Goal: Task Accomplishment & Management: Manage account settings

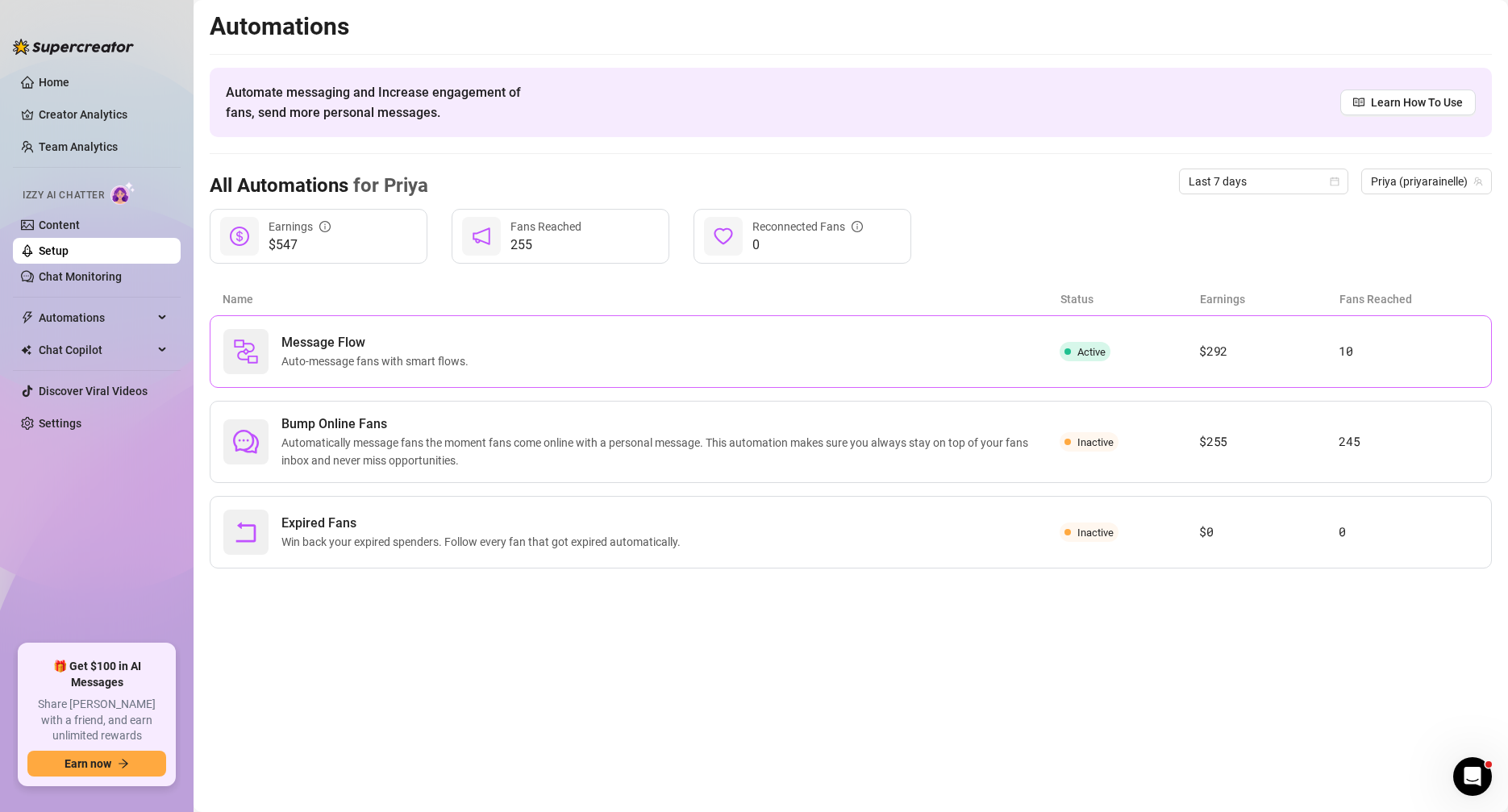
click at [332, 349] on span "Message Flow" at bounding box center [377, 343] width 194 height 20
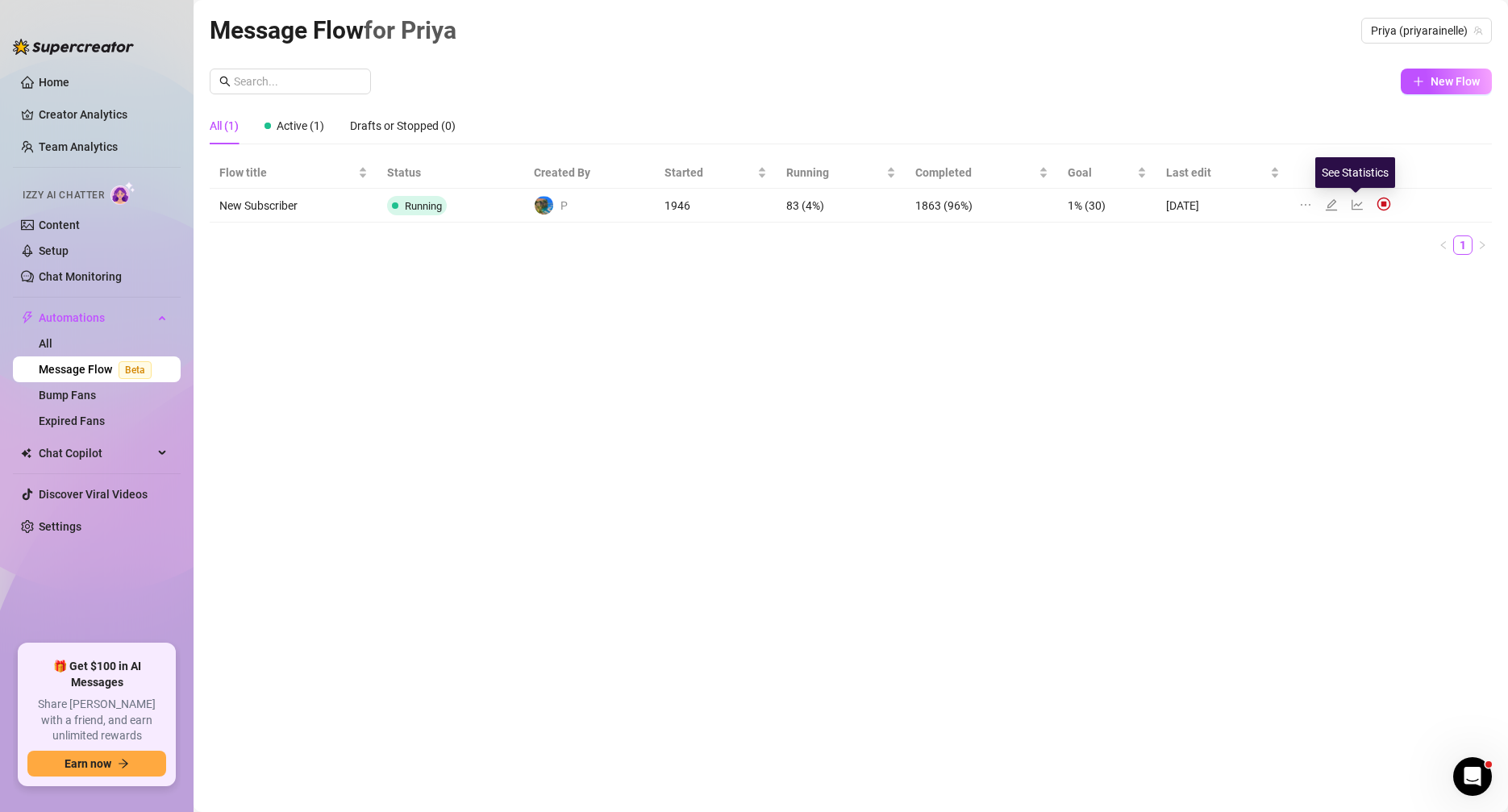
click at [1355, 204] on icon "line-chart" at bounding box center [1357, 204] width 13 height 13
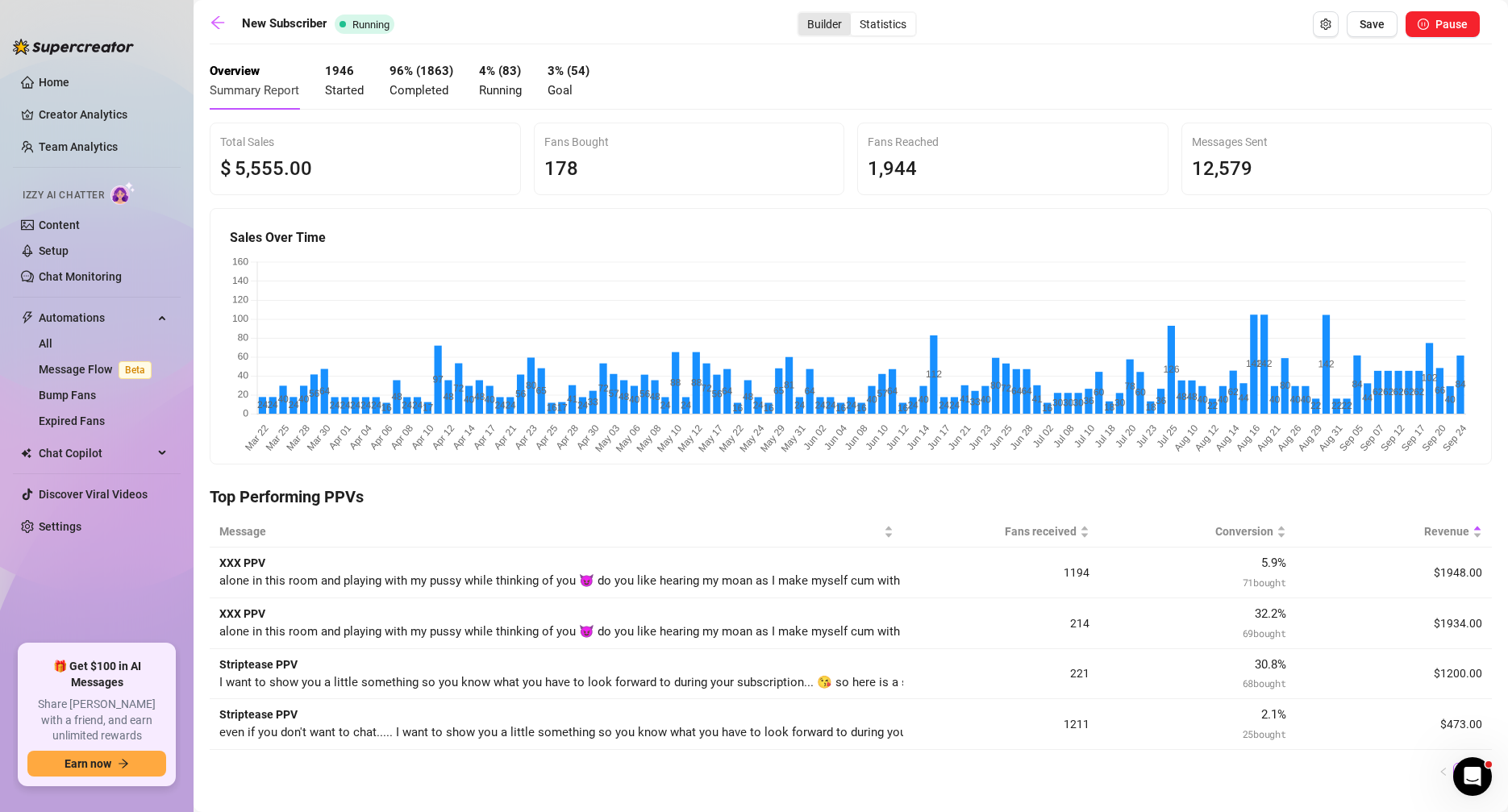
click at [829, 29] on div "Builder" at bounding box center [824, 24] width 52 height 23
click at [802, 16] on input "Builder" at bounding box center [802, 16] width 0 height 0
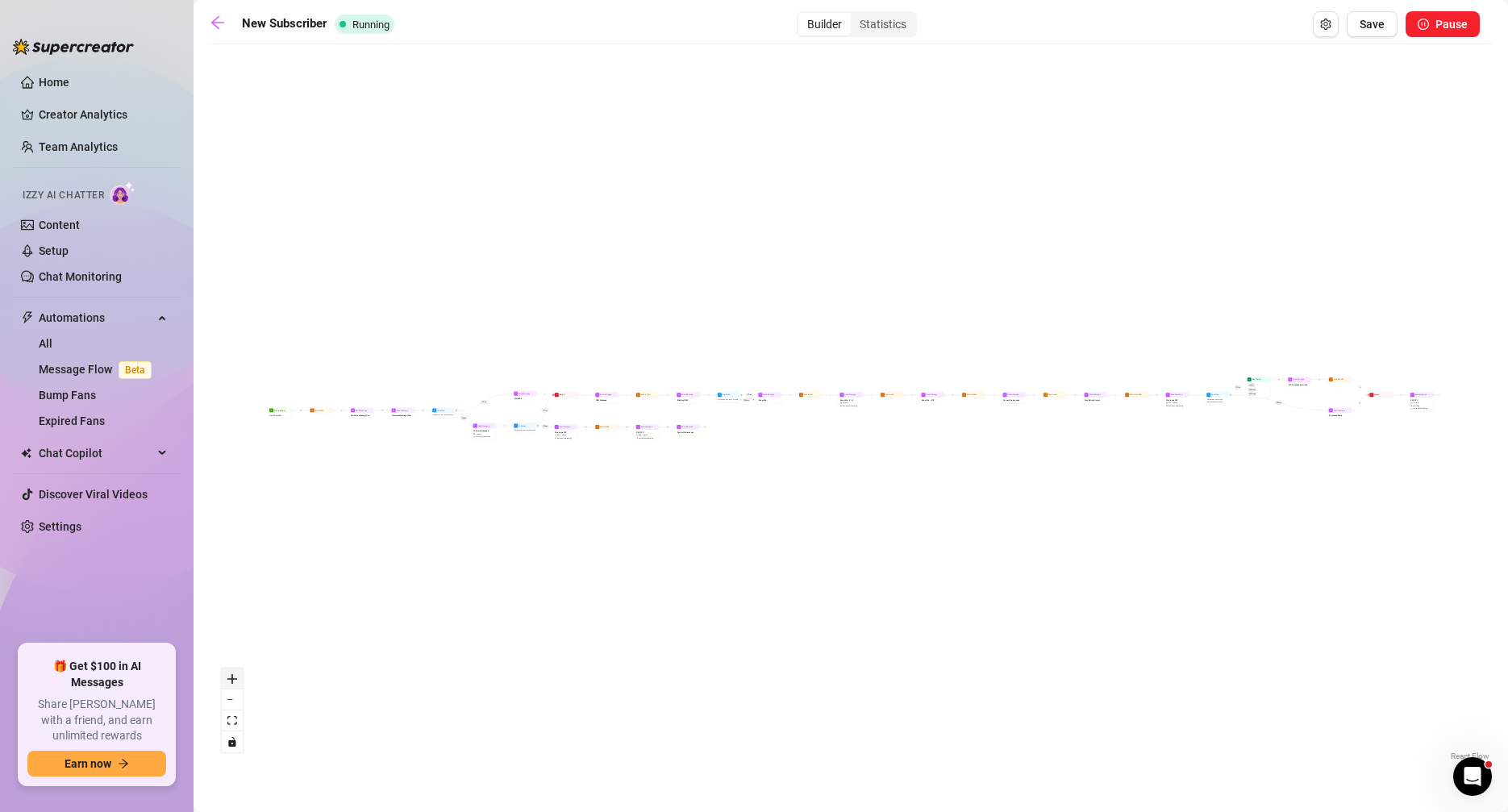
click at [236, 680] on icon "zoom in" at bounding box center [232, 679] width 10 height 10
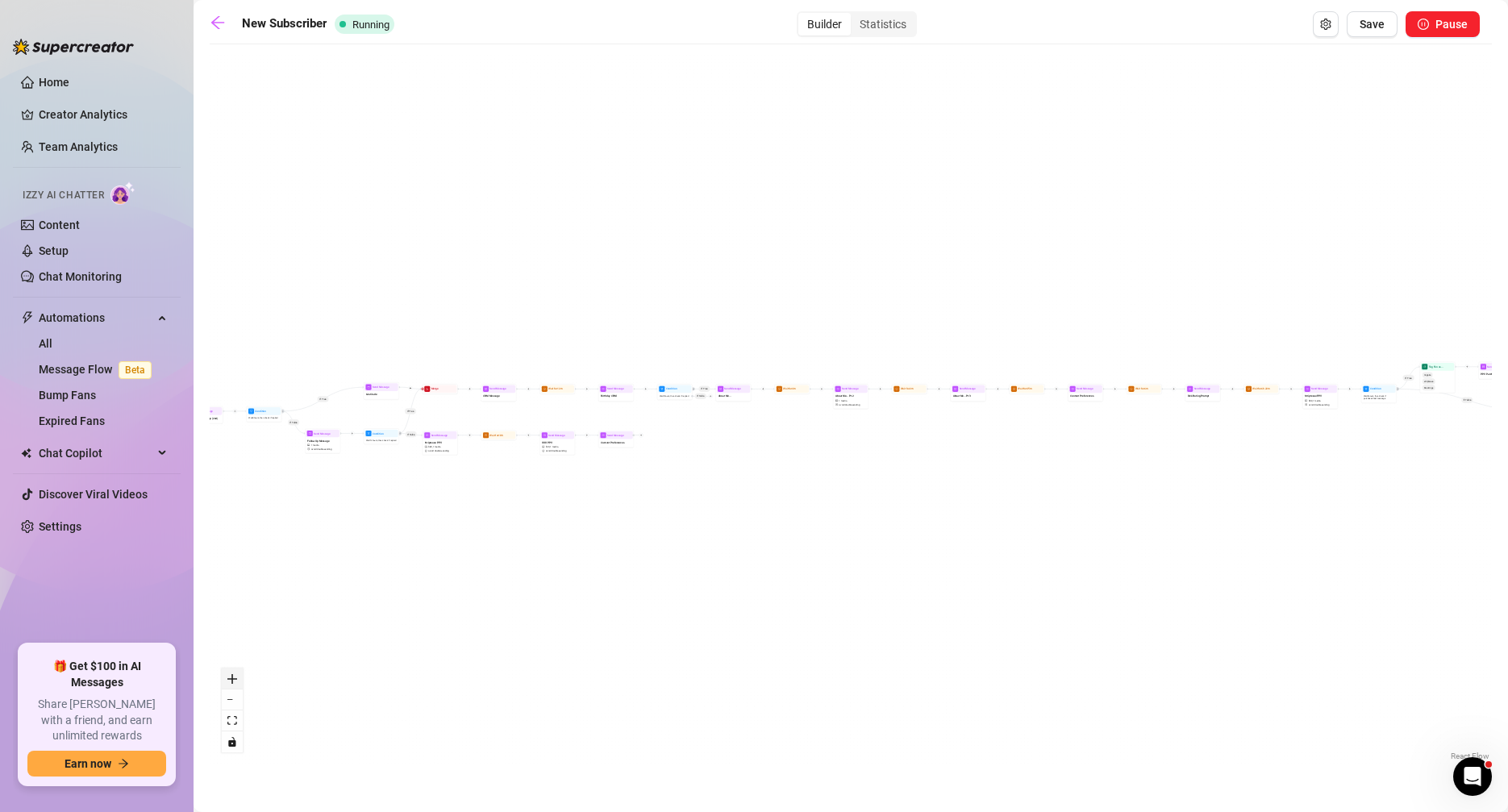
click at [236, 680] on icon "zoom in" at bounding box center [232, 679] width 10 height 10
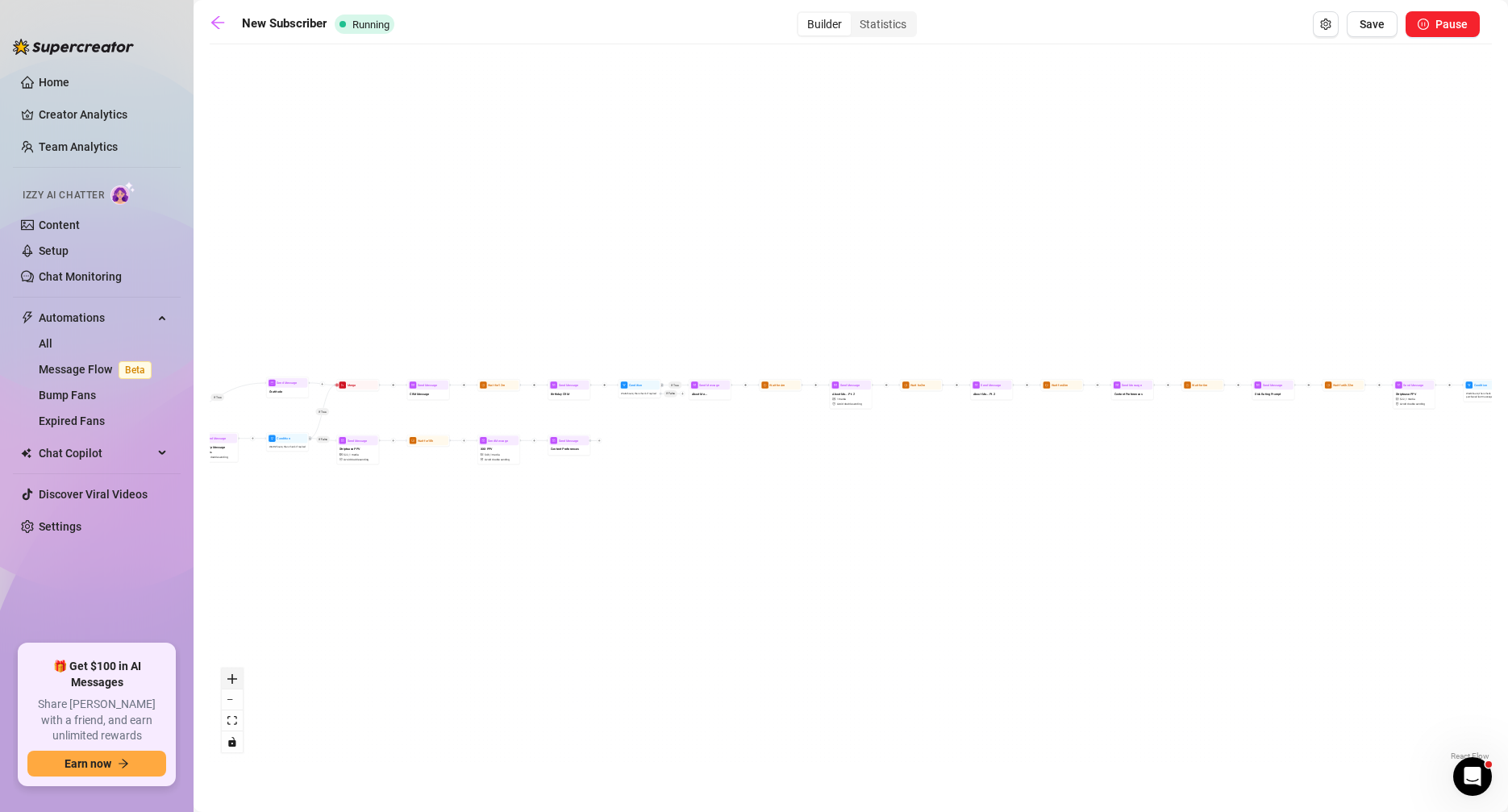
click at [236, 680] on icon "zoom in" at bounding box center [232, 679] width 10 height 10
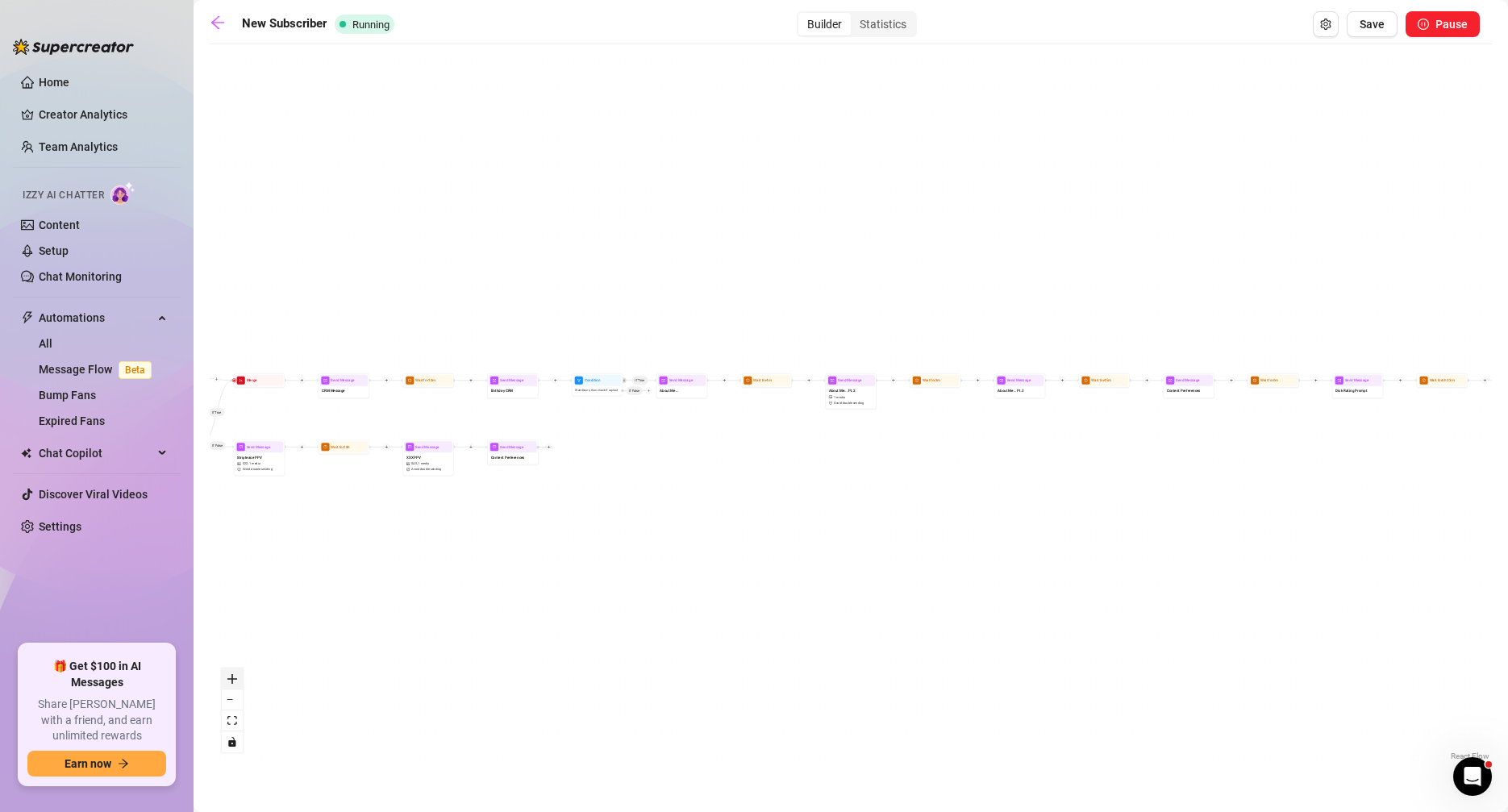
click at [236, 680] on icon "zoom in" at bounding box center [232, 679] width 10 height 10
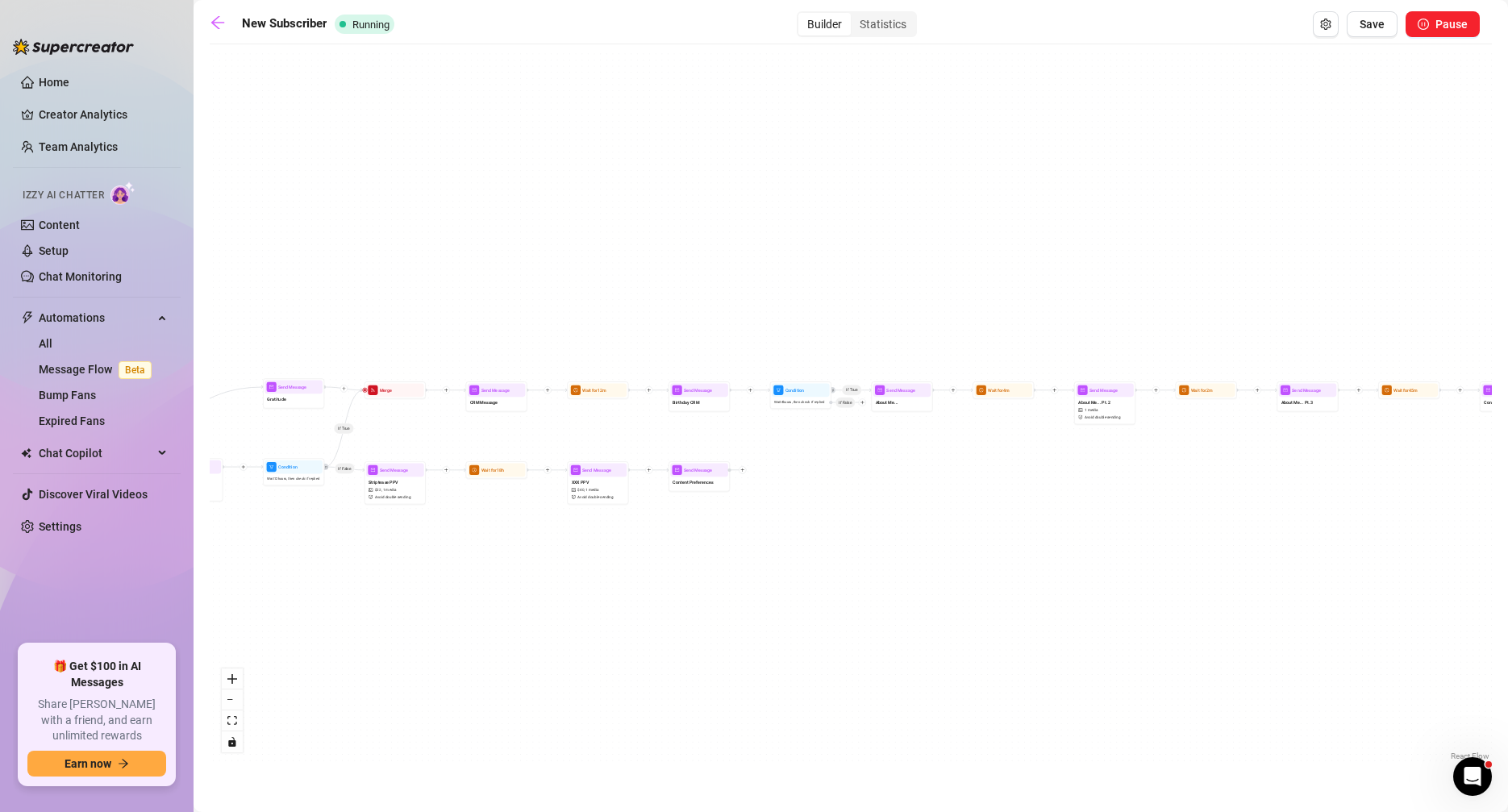
drag, startPoint x: 375, startPoint y: 633, endPoint x: 650, endPoint y: 648, distance: 275.4
click at [650, 648] on div "If True If False If True If True If False If True If False Send Message Content…" at bounding box center [850, 408] width 1282 height 712
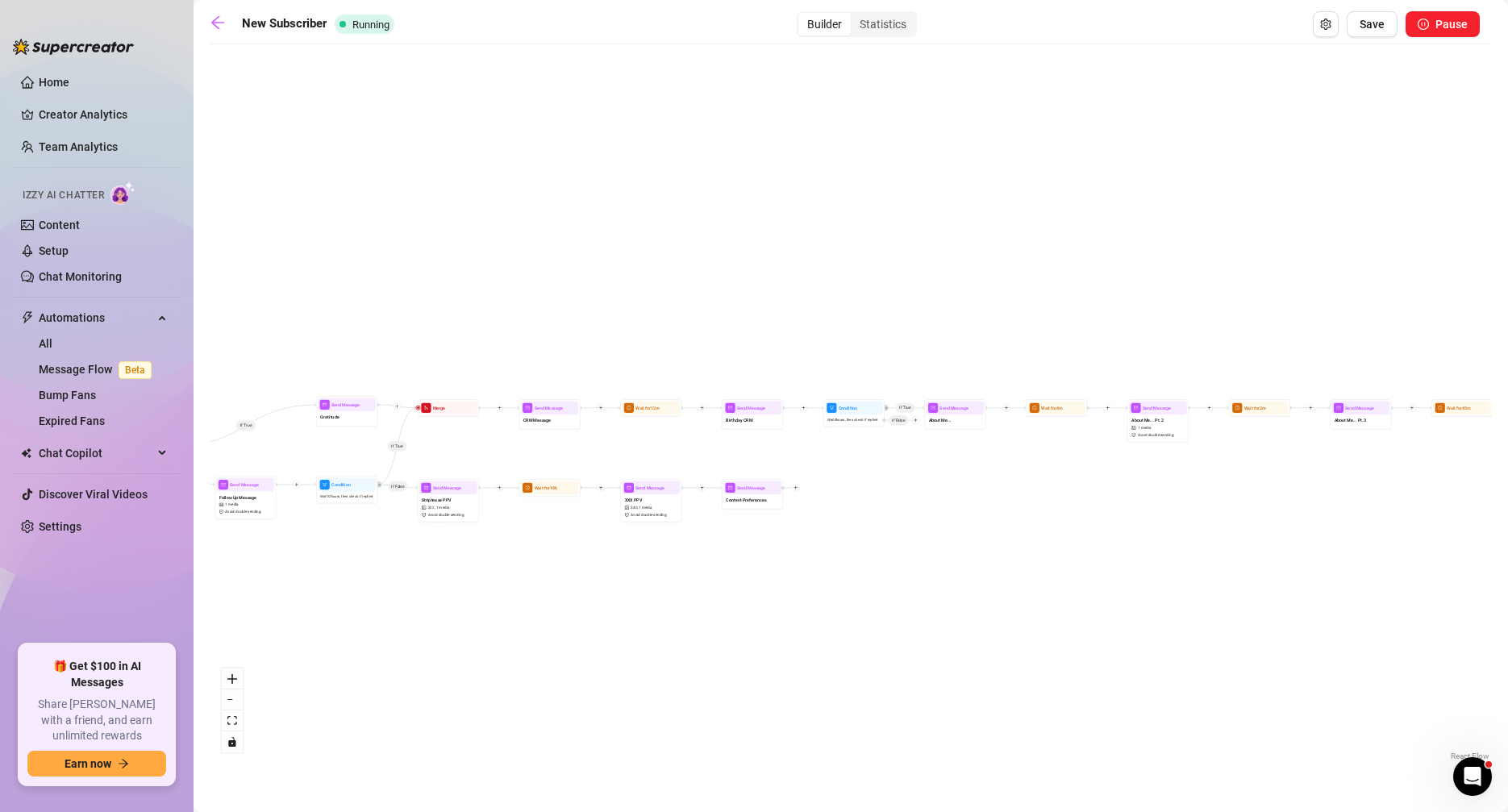
drag, startPoint x: 540, startPoint y: 567, endPoint x: 511, endPoint y: 587, distance: 35.2
click at [479, 585] on div "If True If False If True If True If False If True If False Send Message Content…" at bounding box center [850, 408] width 1282 height 712
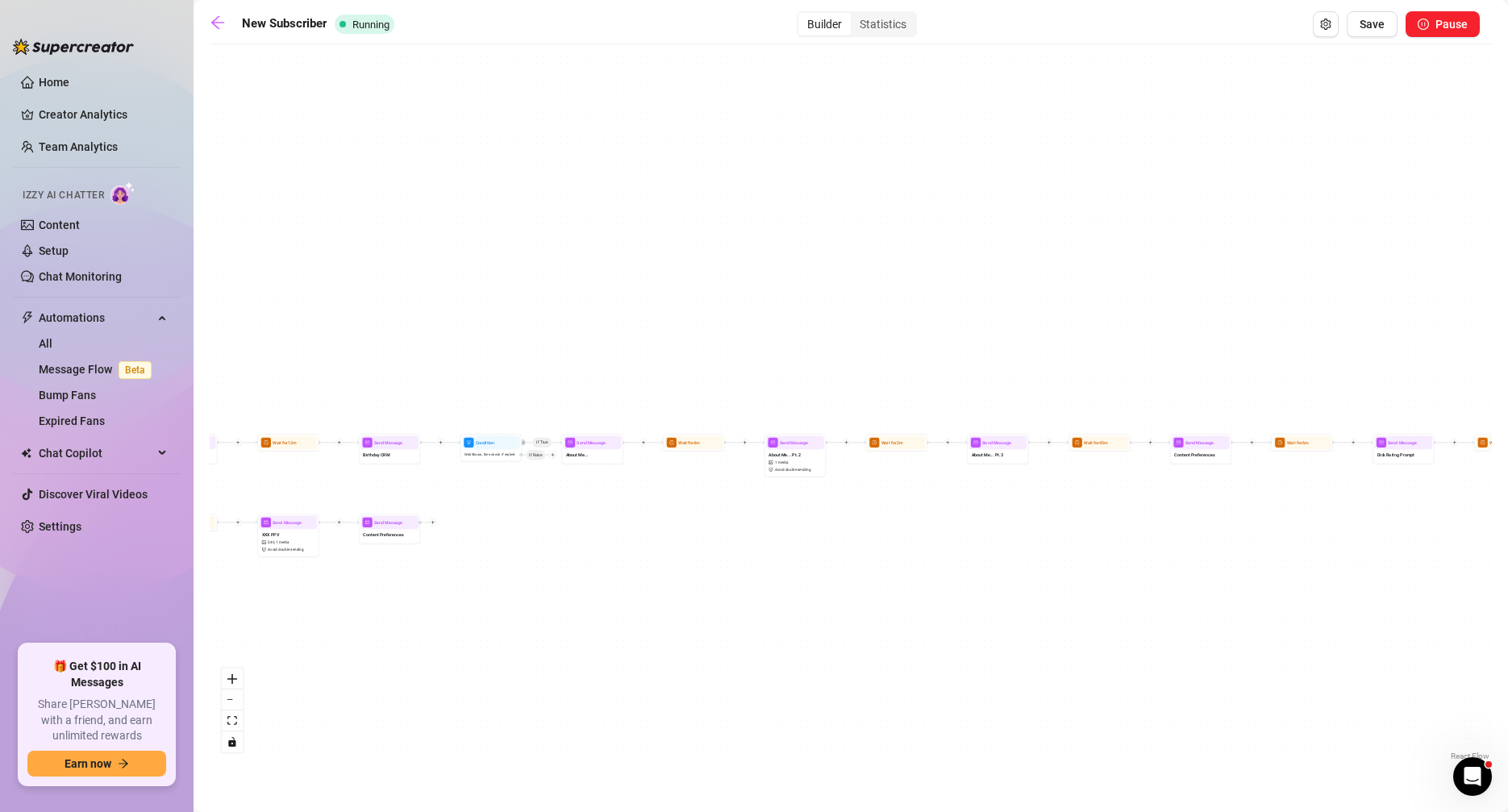
drag, startPoint x: 1046, startPoint y: 593, endPoint x: 821, endPoint y: 615, distance: 226.1
click at [821, 615] on div "If True If False If True If True If False If True If False Send Message Content…" at bounding box center [850, 408] width 1282 height 712
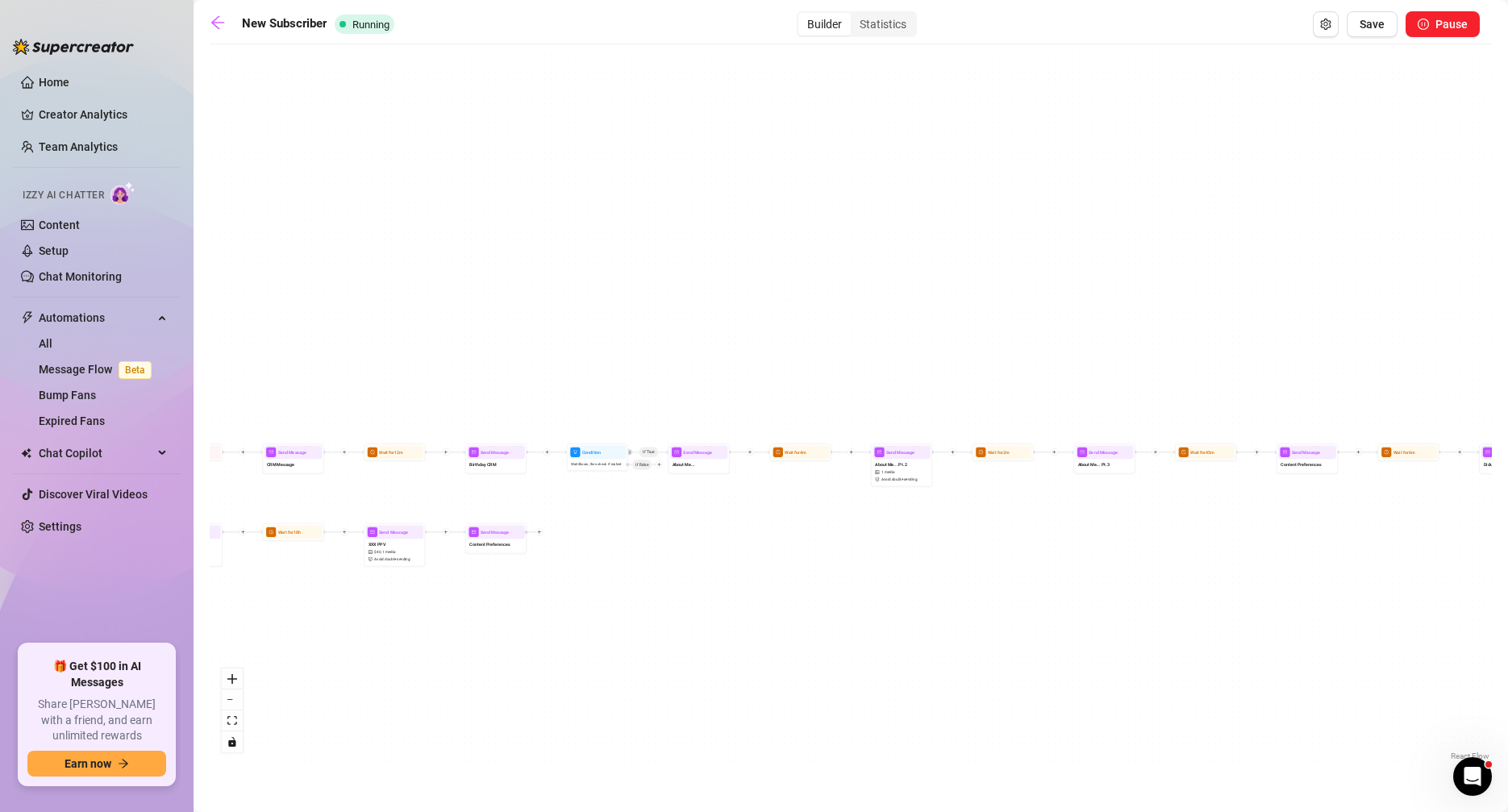
drag, startPoint x: 641, startPoint y: 502, endPoint x: 729, endPoint y: 512, distance: 88.6
click at [729, 512] on div "If True If False If True If True If False If True If False Send Message Content…" at bounding box center [850, 408] width 1282 height 712
click at [223, 19] on icon "arrow-left" at bounding box center [217, 23] width 16 height 16
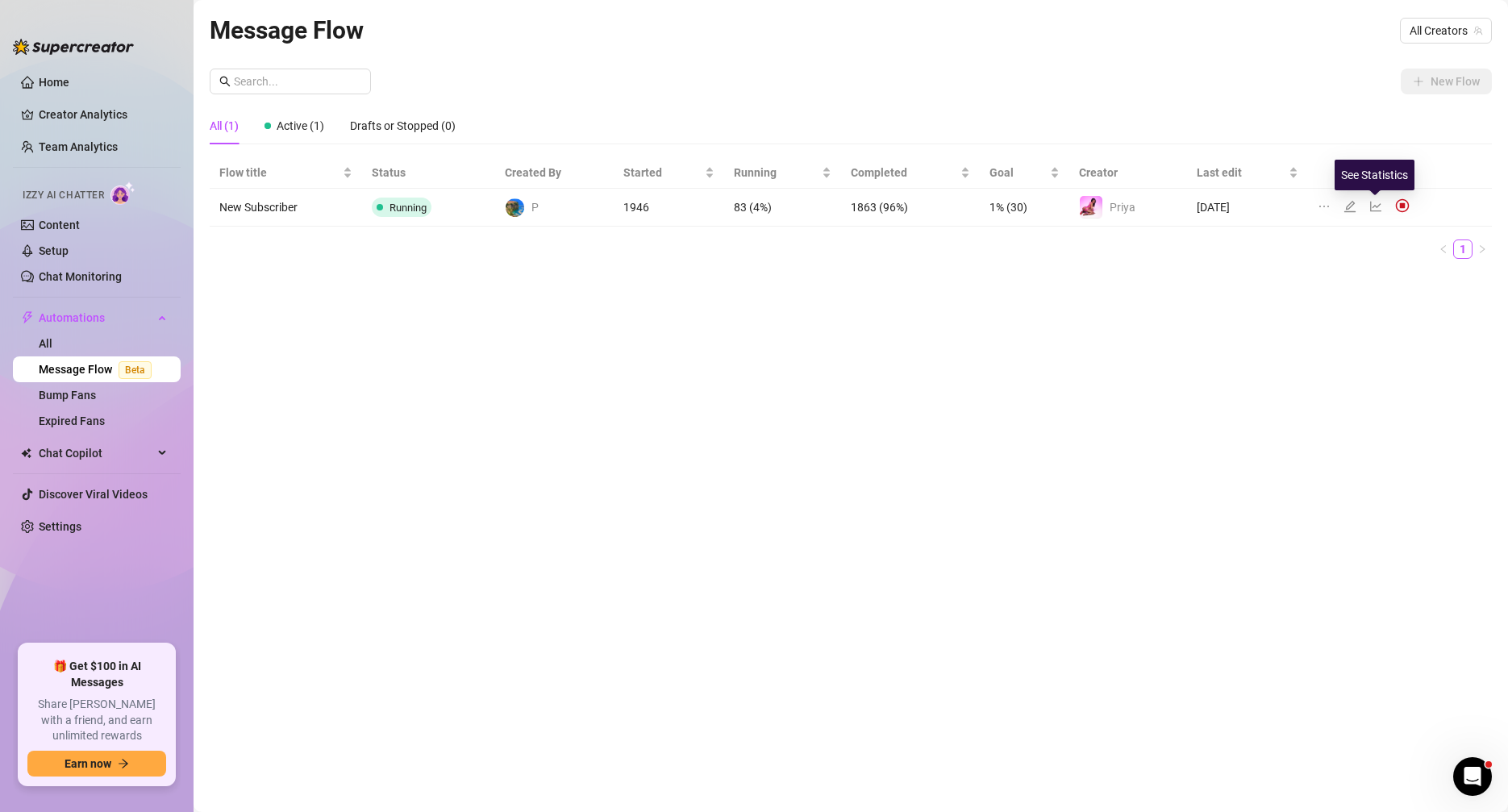
click at [1371, 208] on icon "line-chart" at bounding box center [1375, 205] width 13 height 13
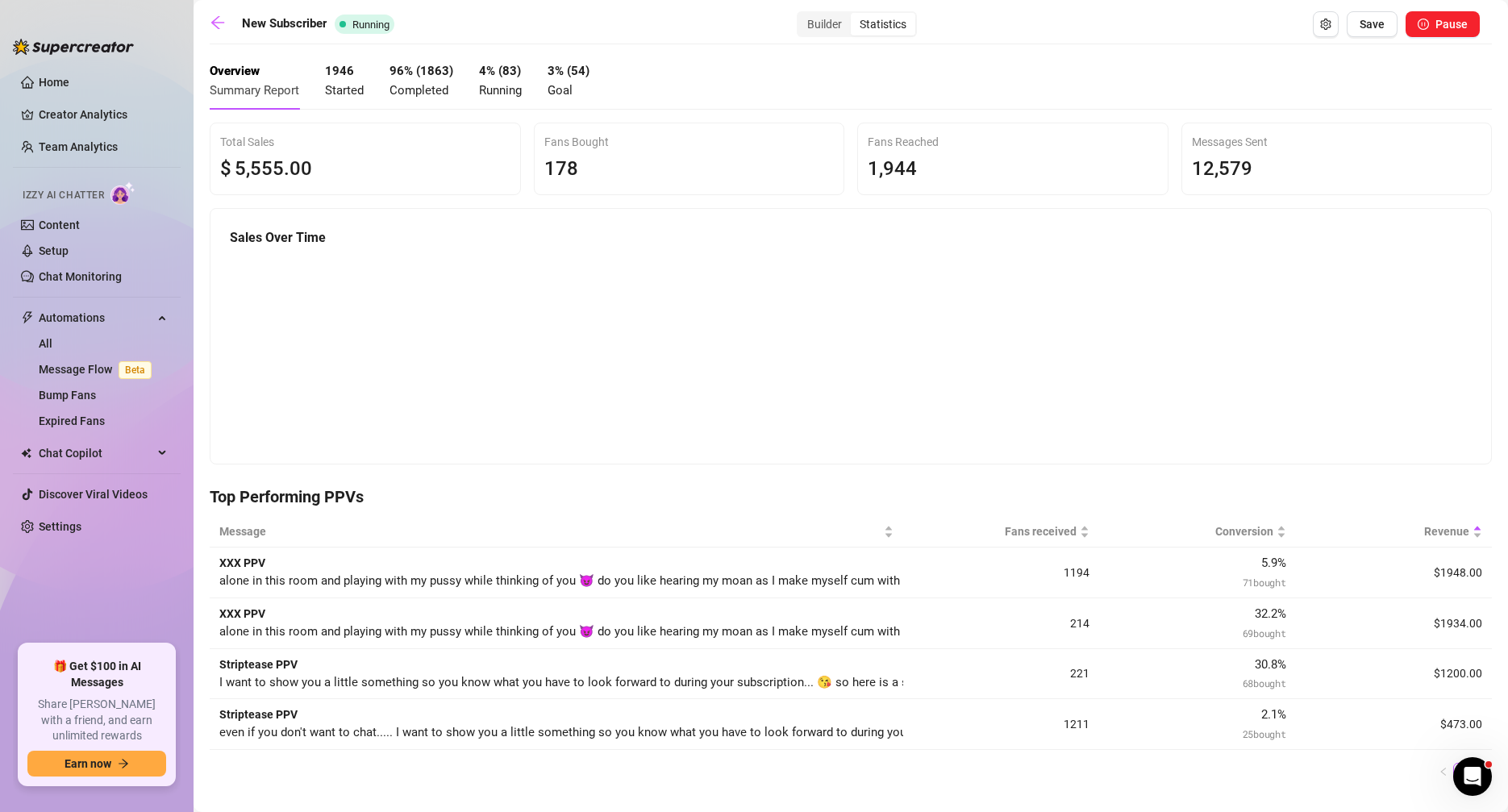
click at [487, 87] on span "Running" at bounding box center [499, 89] width 42 height 15
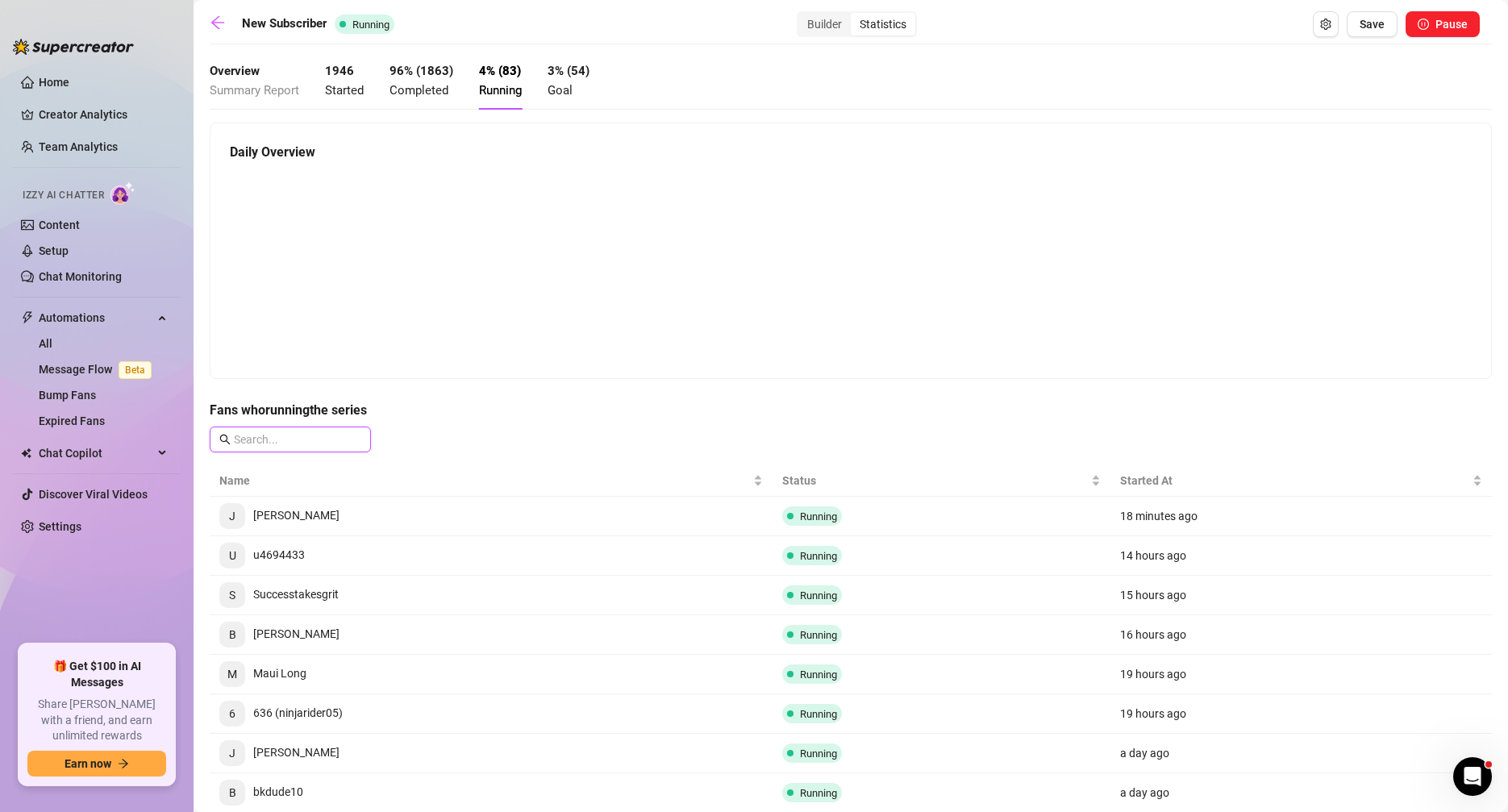
click at [309, 430] on span at bounding box center [290, 439] width 161 height 26
drag, startPoint x: 723, startPoint y: 716, endPoint x: 831, endPoint y: 712, distance: 108.1
click at [734, 715] on td "6 636 (‪ninjarider05‬)" at bounding box center [491, 714] width 563 height 39
click at [817, 711] on span "Running" at bounding box center [819, 714] width 37 height 12
click at [234, 713] on span "6" at bounding box center [232, 714] width 7 height 18
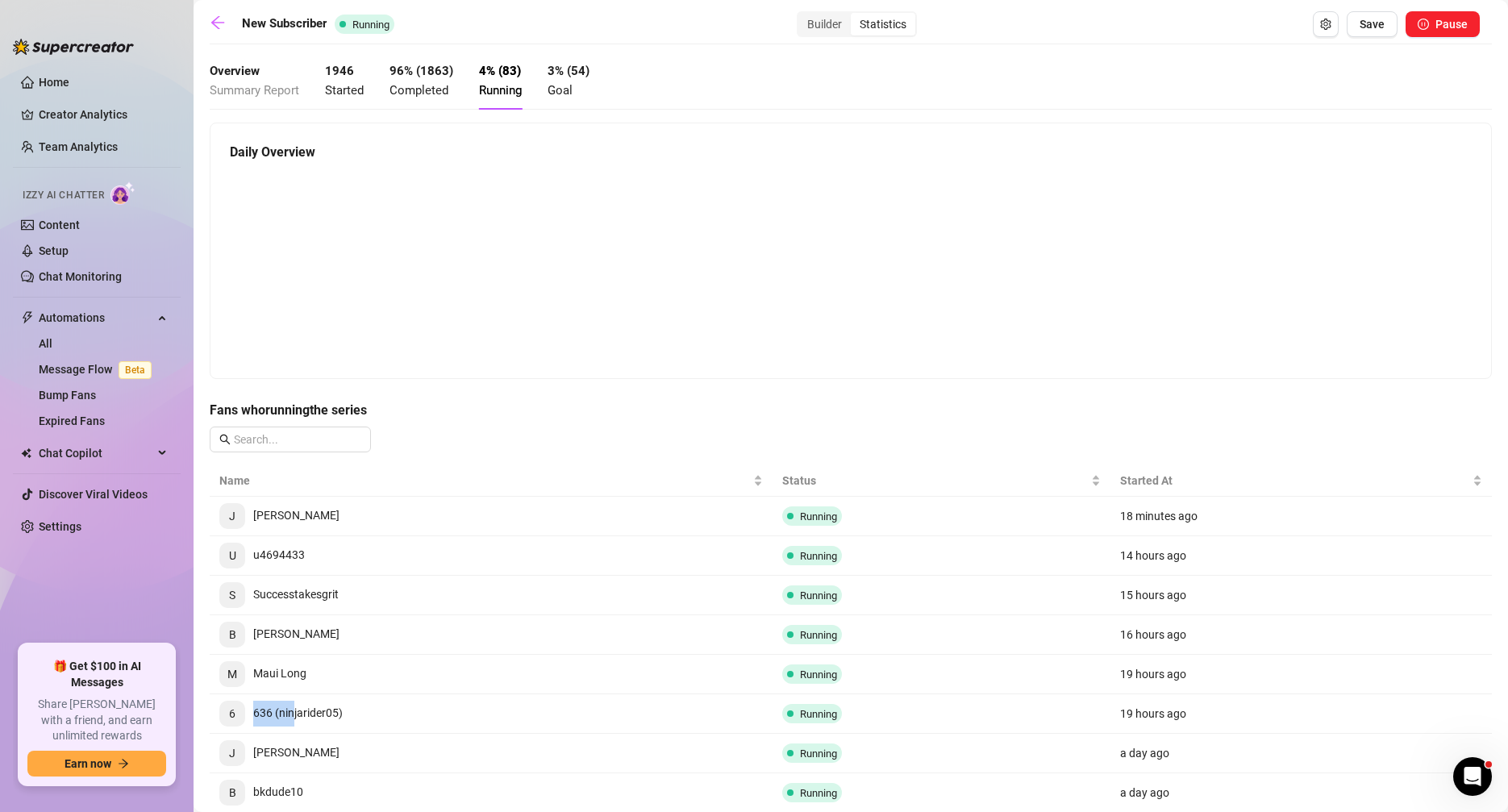
drag, startPoint x: 238, startPoint y: 713, endPoint x: 292, endPoint y: 714, distance: 54.0
click at [292, 714] on span "6 636 (‪ninjarider05‬)" at bounding box center [280, 713] width 123 height 13
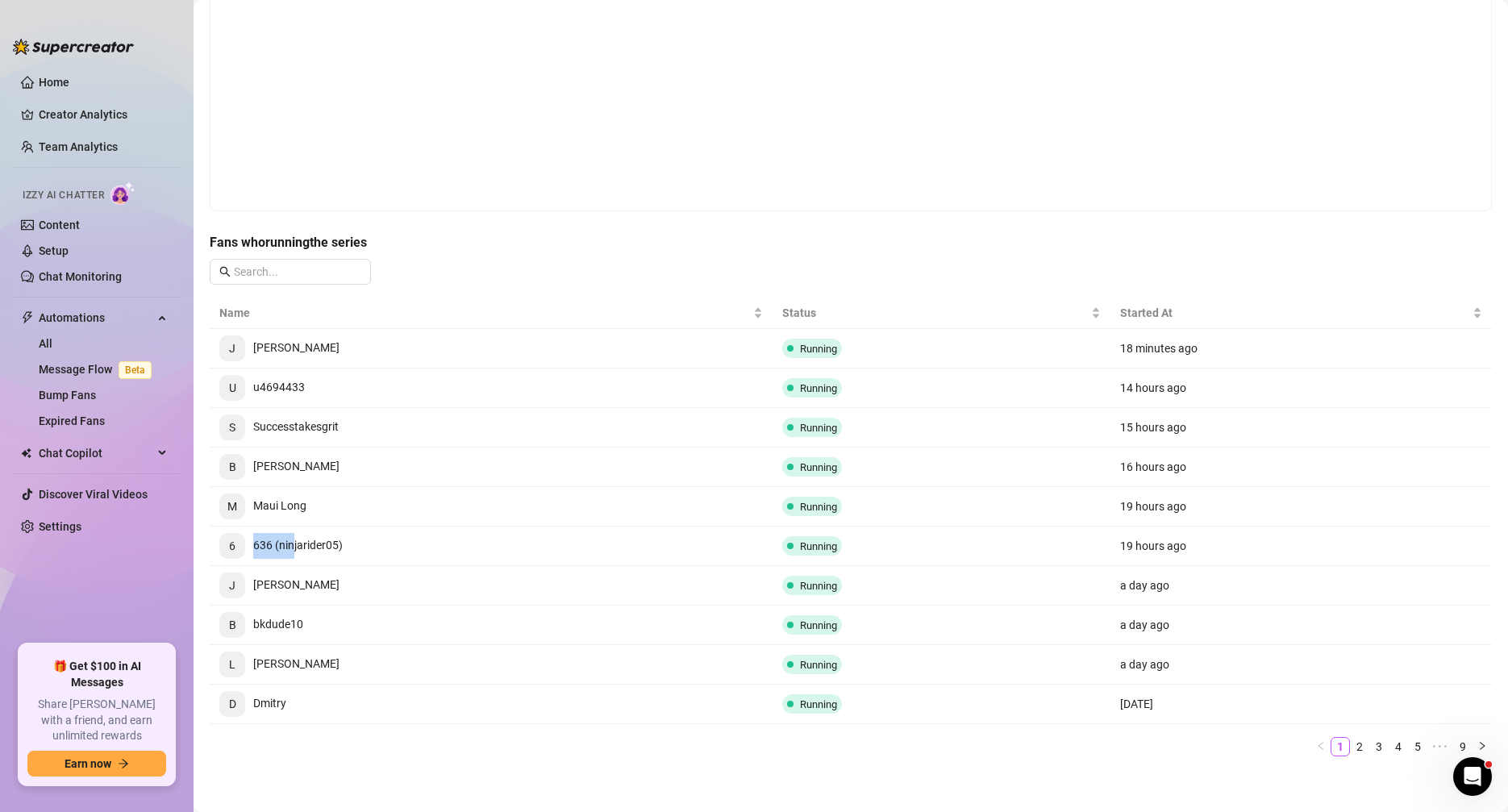
scroll to position [173, 0]
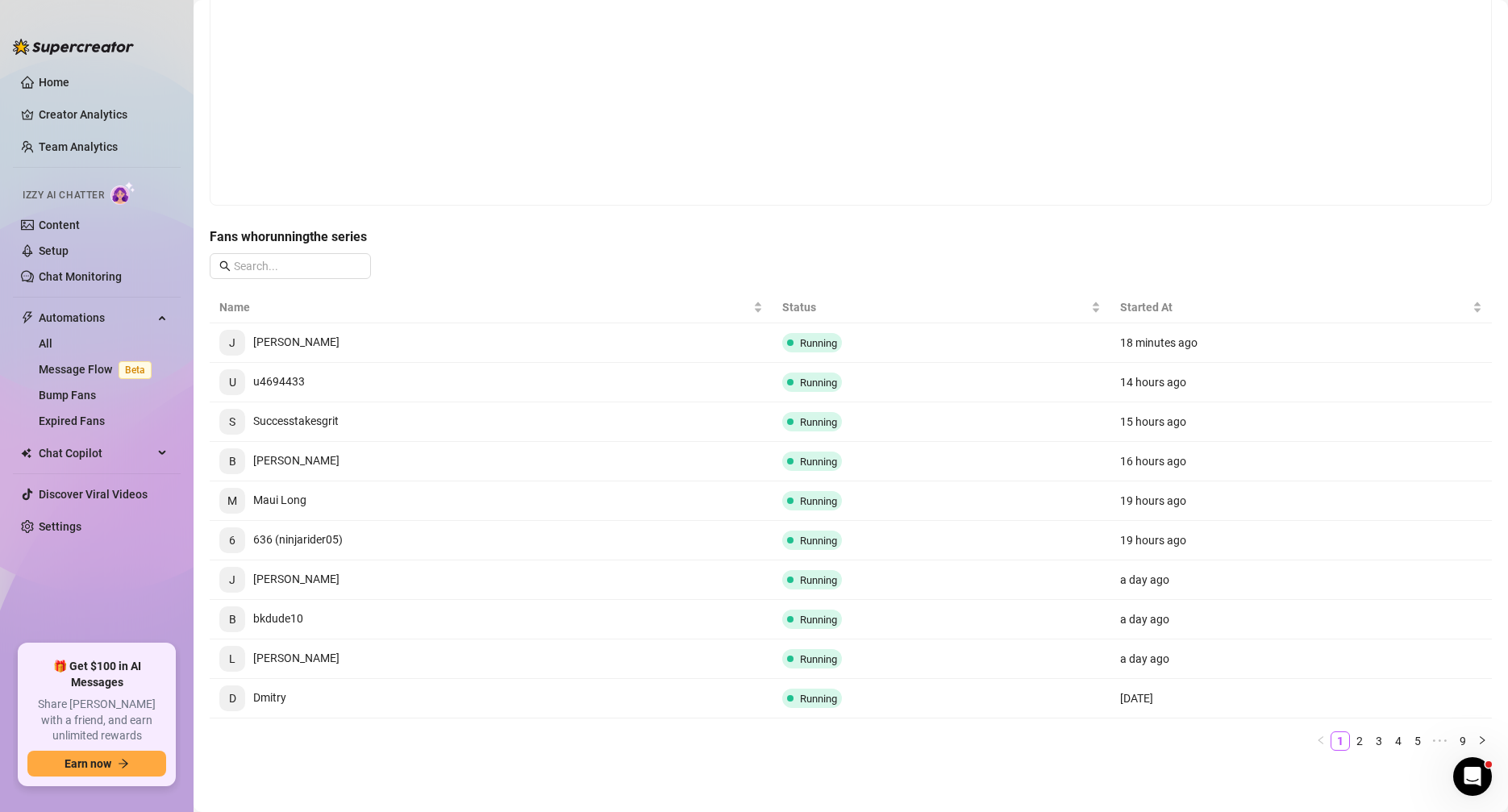
click at [283, 462] on span "B [PERSON_NAME]" at bounding box center [279, 460] width 120 height 13
click at [69, 249] on link "Setup" at bounding box center [53, 251] width 29 height 13
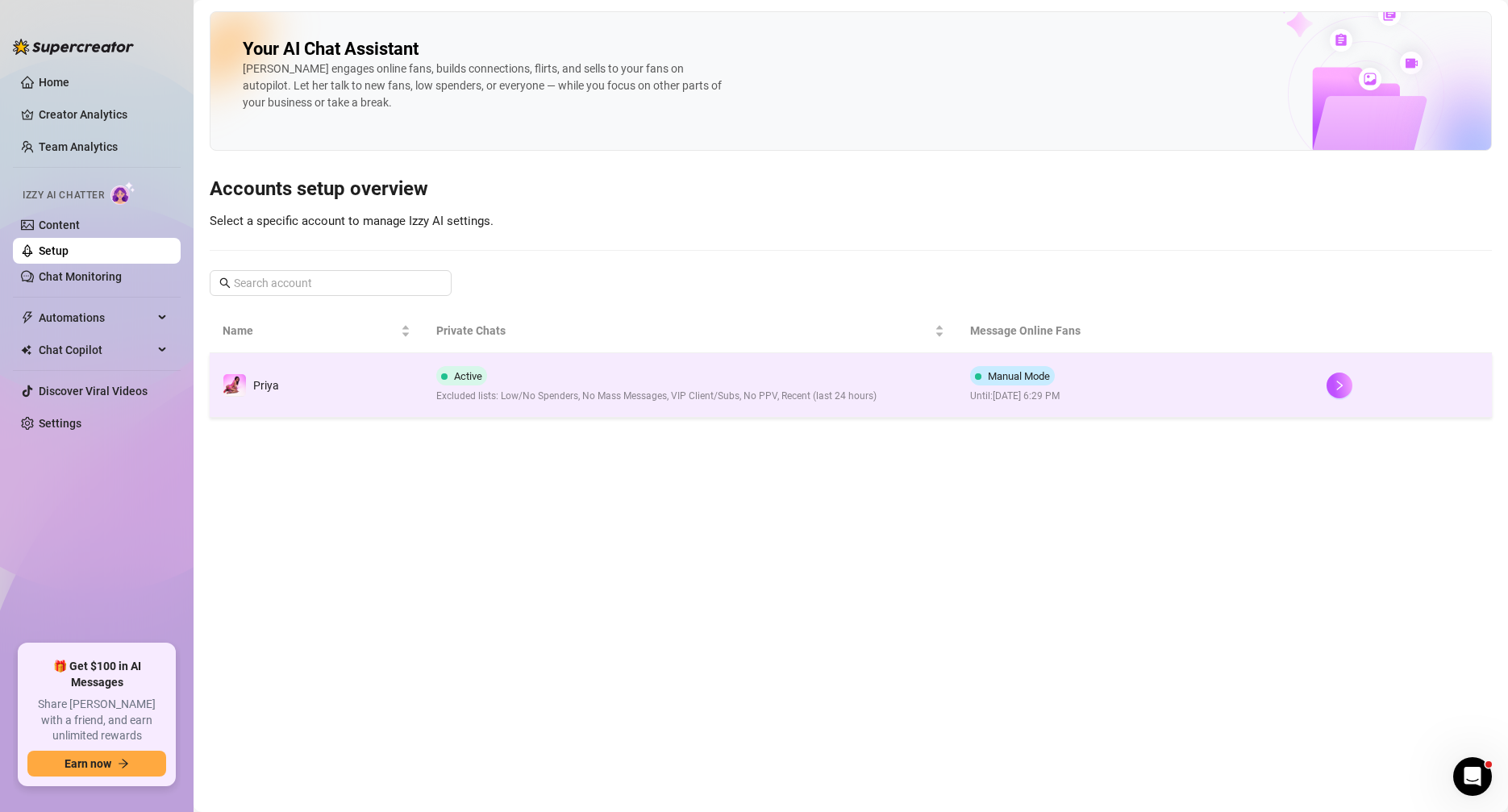
click at [842, 404] on td "Active Excluded lists: Low/No Spenders, No Mass Messages, VIP Client/Subs, No P…" at bounding box center [691, 385] width 535 height 65
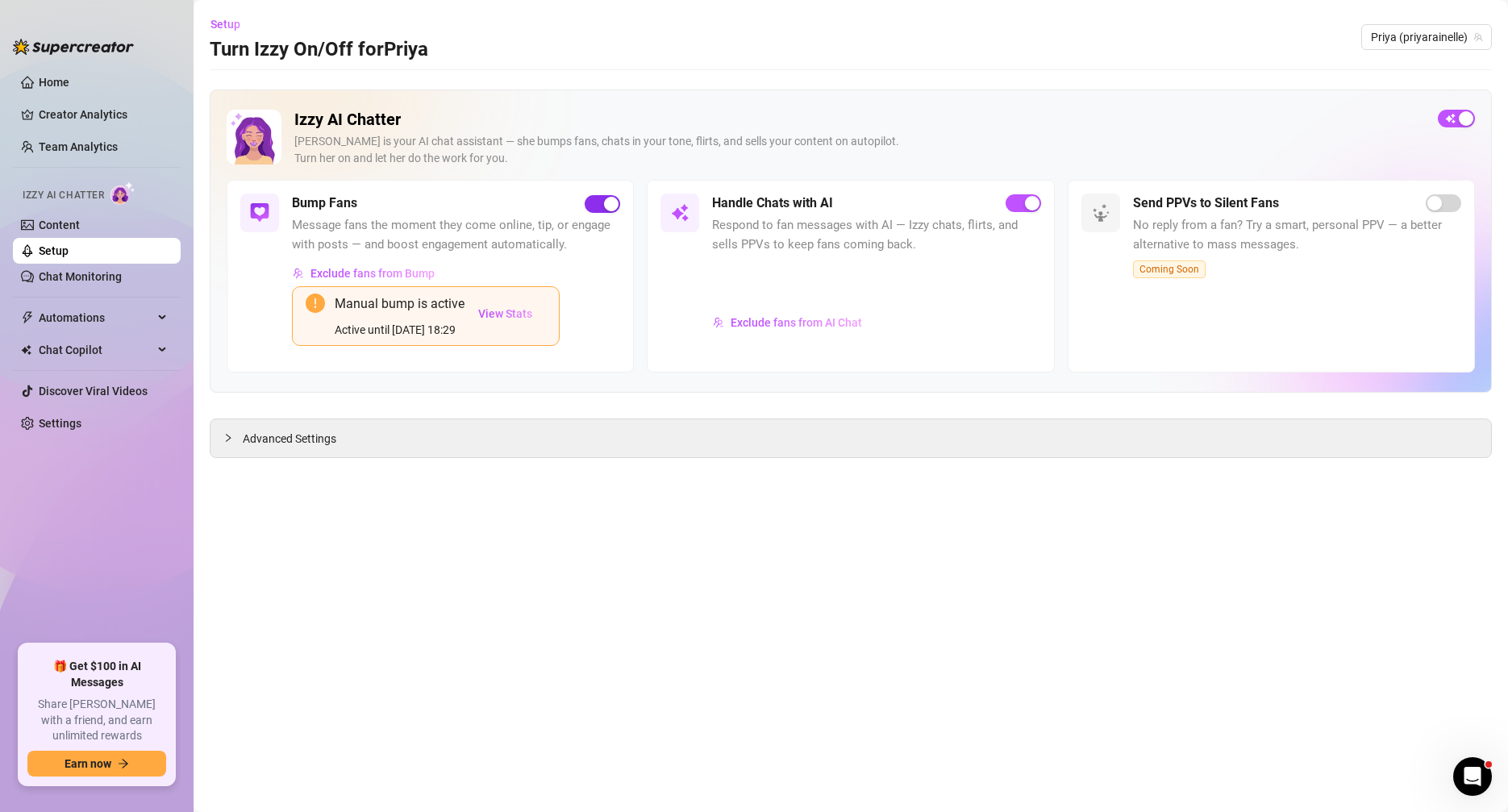
click at [608, 208] on div "button" at bounding box center [610, 203] width 15 height 15
click at [1023, 213] on div "Handle Chats with AI Respond to fan messages with AI — Izzy chats, flirts, and …" at bounding box center [876, 275] width 328 height 164
click at [1025, 207] on div "button" at bounding box center [1031, 203] width 15 height 15
click at [962, 202] on div "Handle Chats with AI" at bounding box center [876, 203] width 328 height 20
click at [57, 226] on link "Content" at bounding box center [59, 224] width 41 height 13
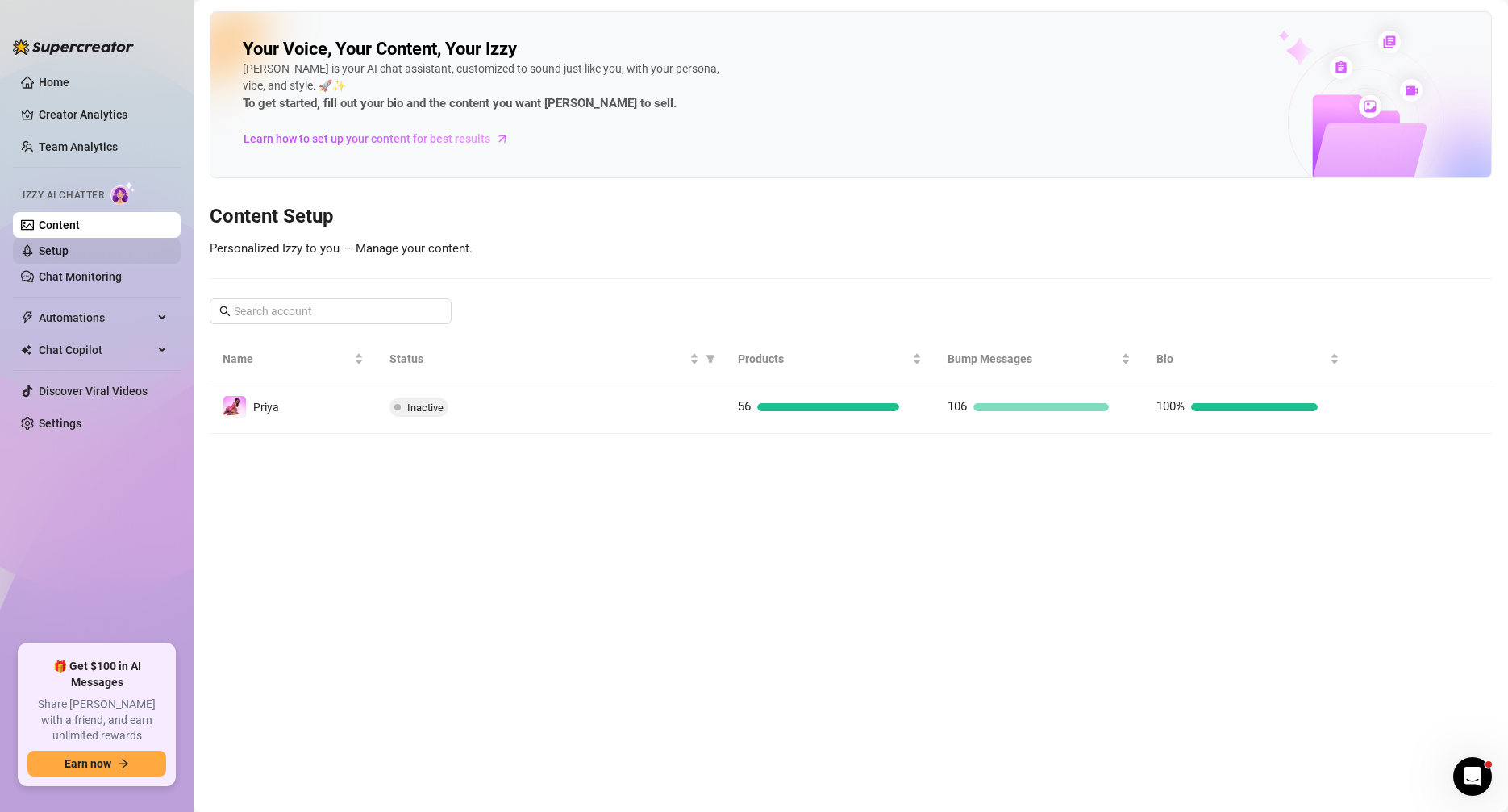
click at [69, 253] on link "Setup" at bounding box center [53, 251] width 29 height 13
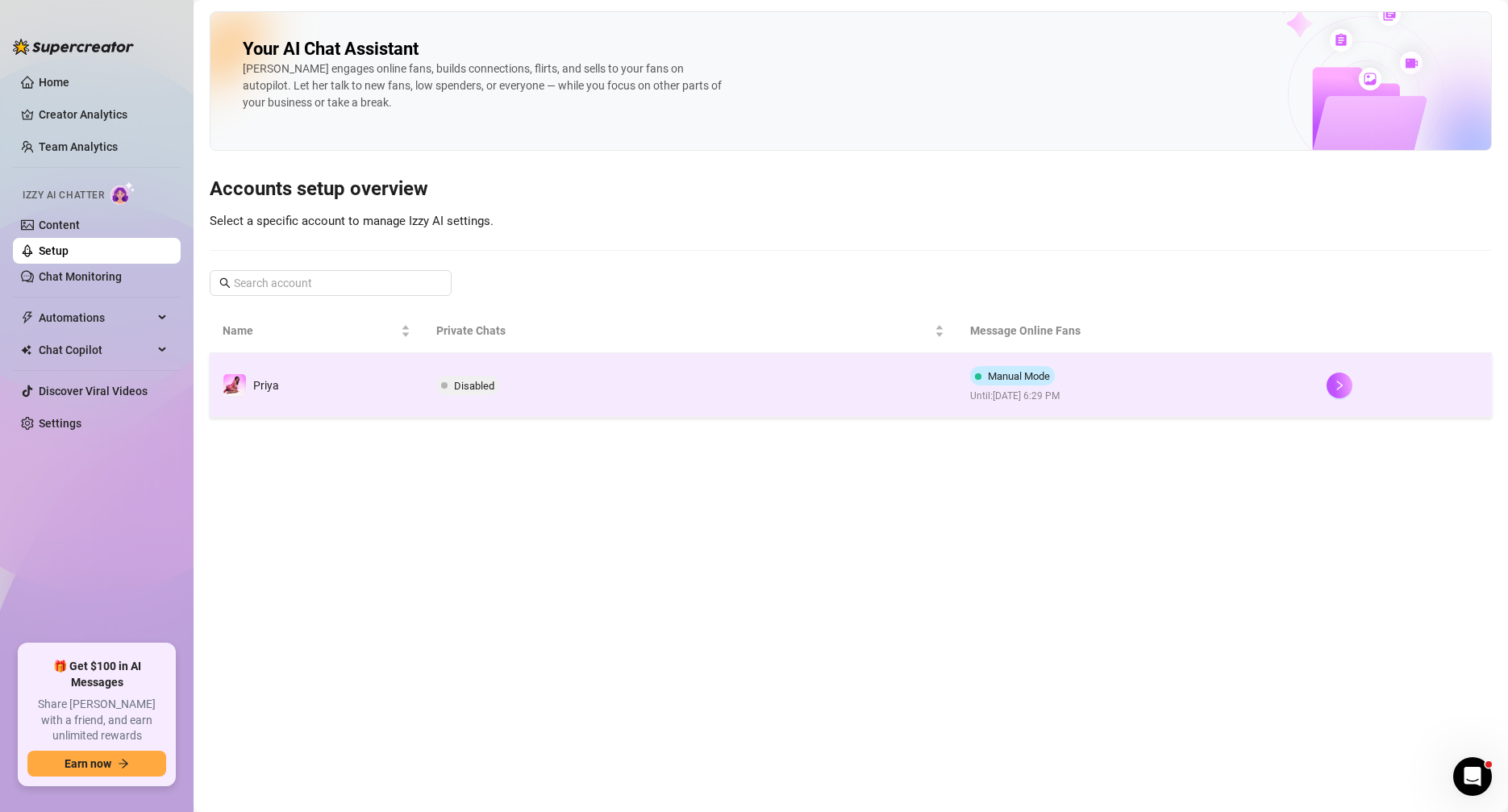
click at [583, 406] on td "Disabled" at bounding box center [691, 385] width 535 height 65
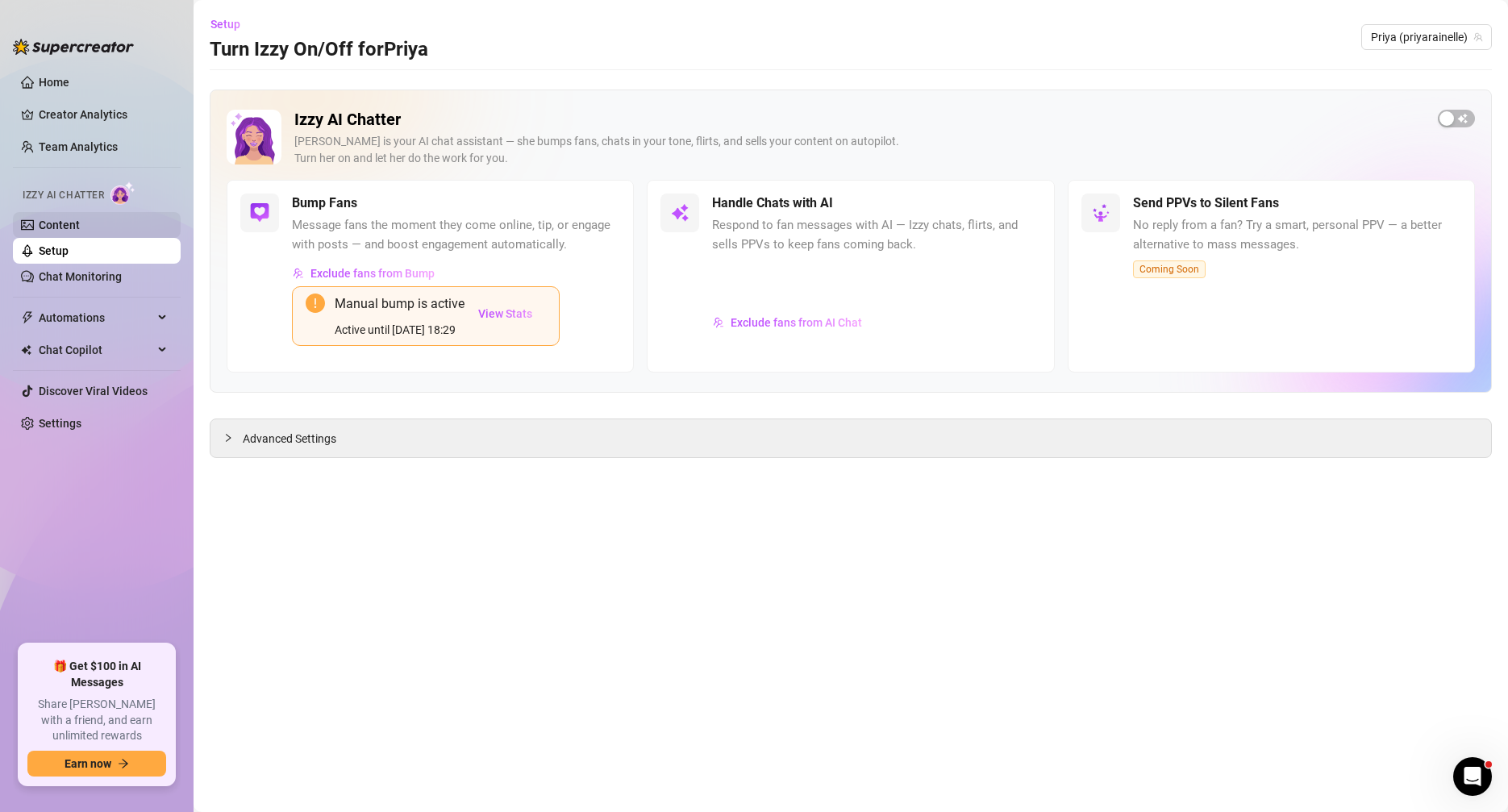
click at [80, 231] on link "Content" at bounding box center [59, 224] width 41 height 13
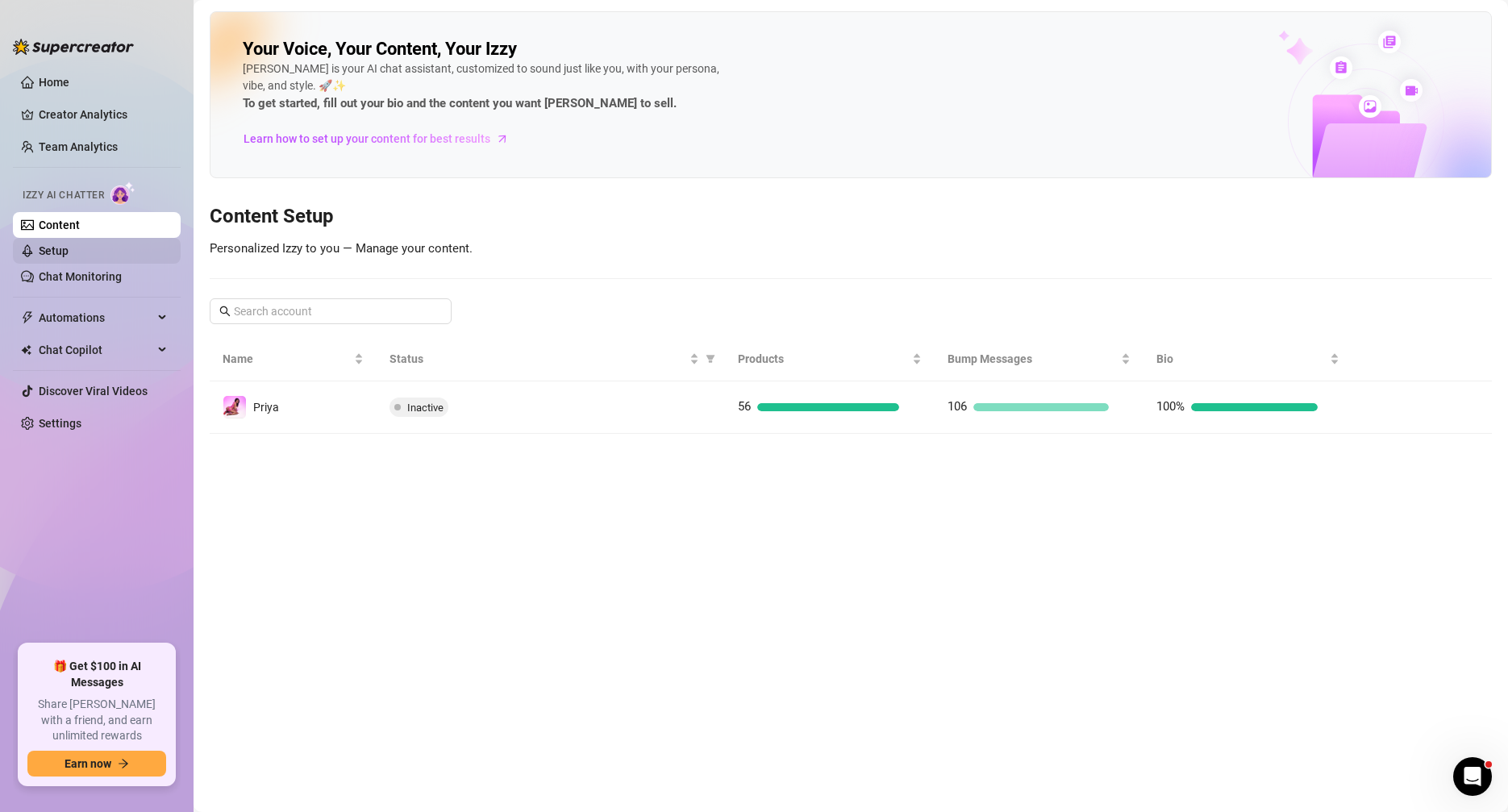
click at [69, 245] on link "Setup" at bounding box center [53, 251] width 29 height 13
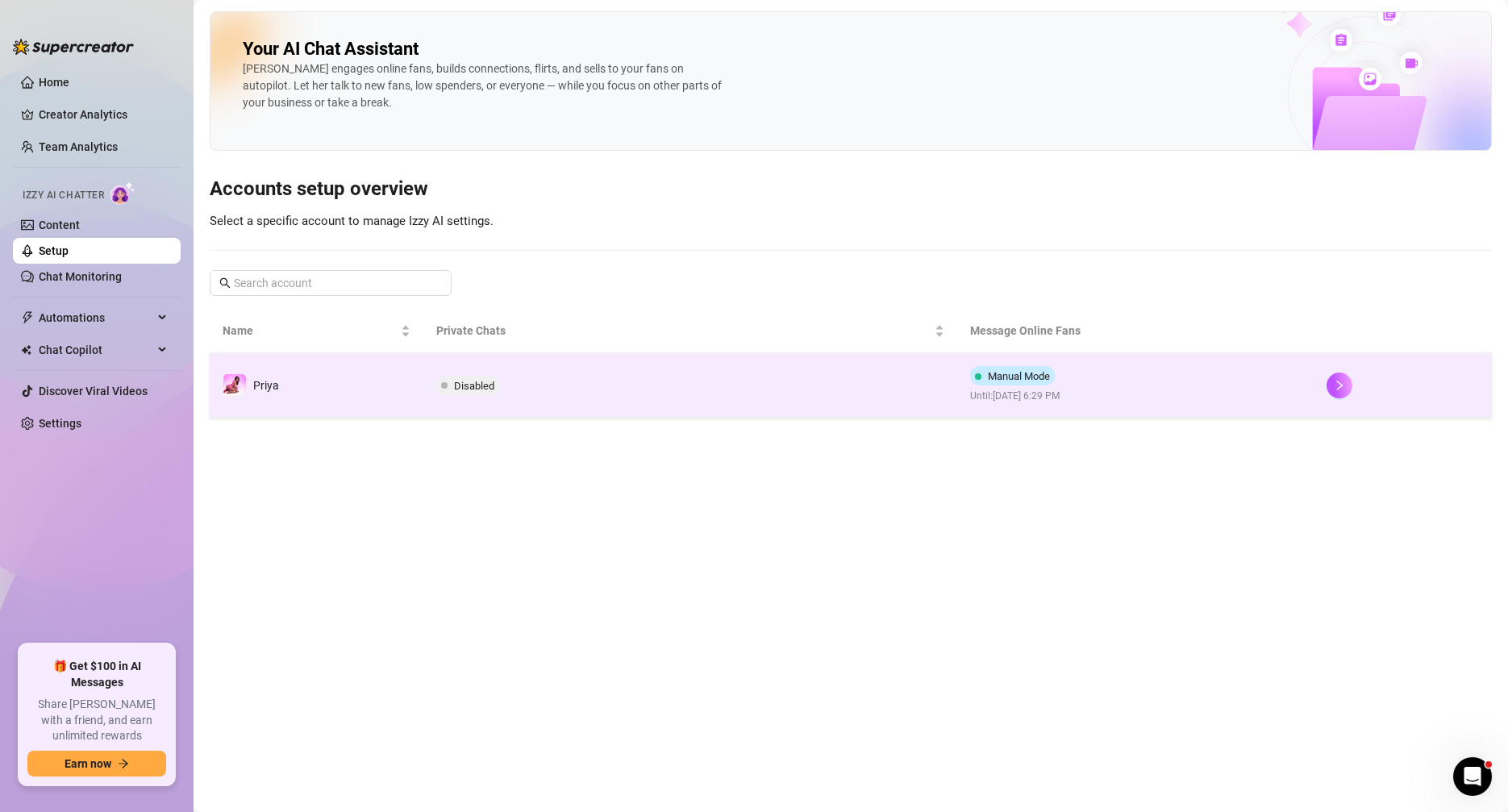
click at [791, 387] on td "Disabled" at bounding box center [691, 385] width 535 height 65
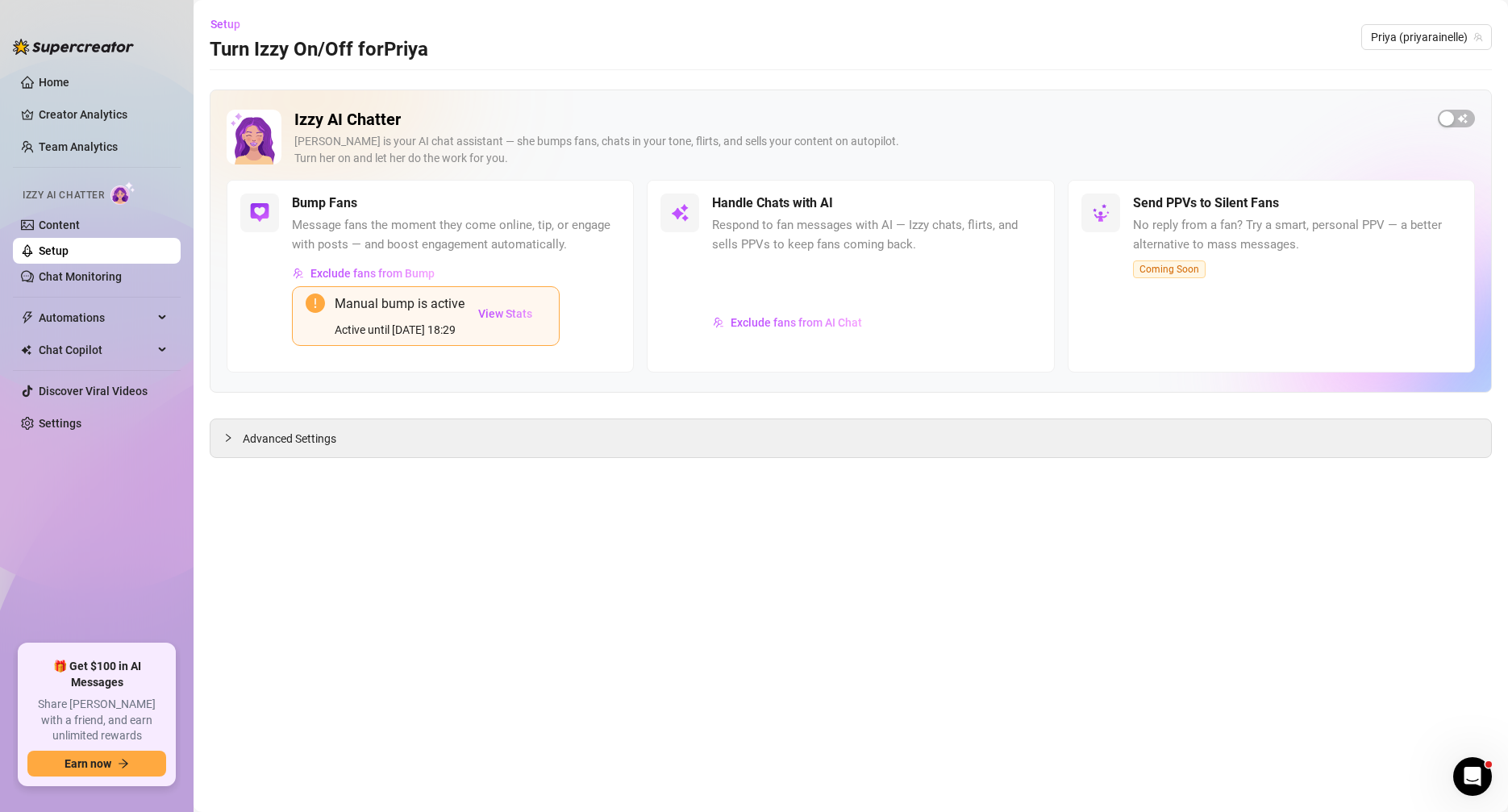
click at [1006, 215] on div "Handle Chats with AI Respond to fan messages with AI — Izzy chats, flirts, and …" at bounding box center [876, 275] width 328 height 164
click at [1458, 123] on span "button" at bounding box center [1456, 119] width 37 height 18
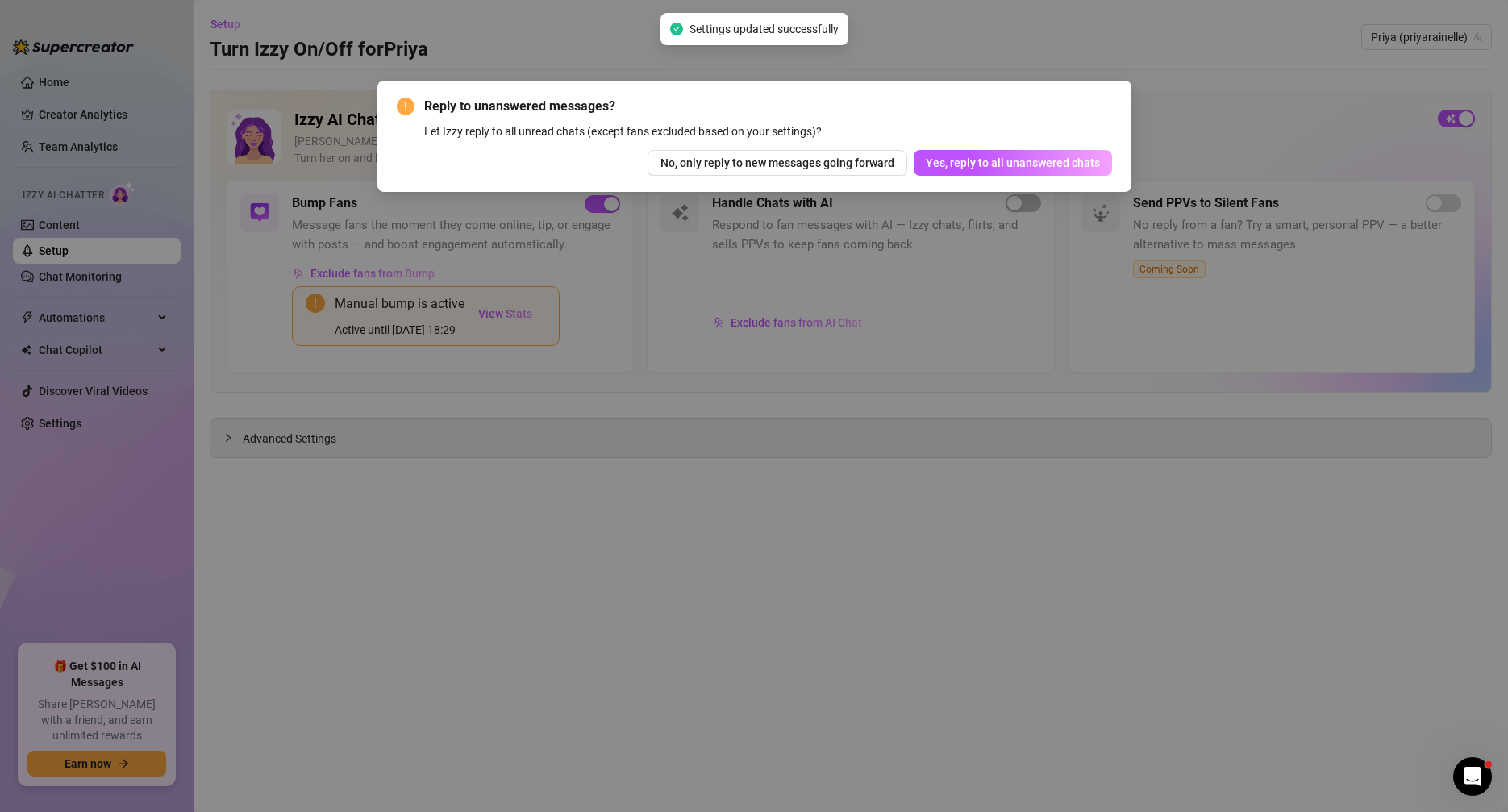
drag, startPoint x: 762, startPoint y: 168, endPoint x: 686, endPoint y: 183, distance: 77.5
click at [762, 168] on span "No, only reply to new messages going forward" at bounding box center [778, 162] width 234 height 13
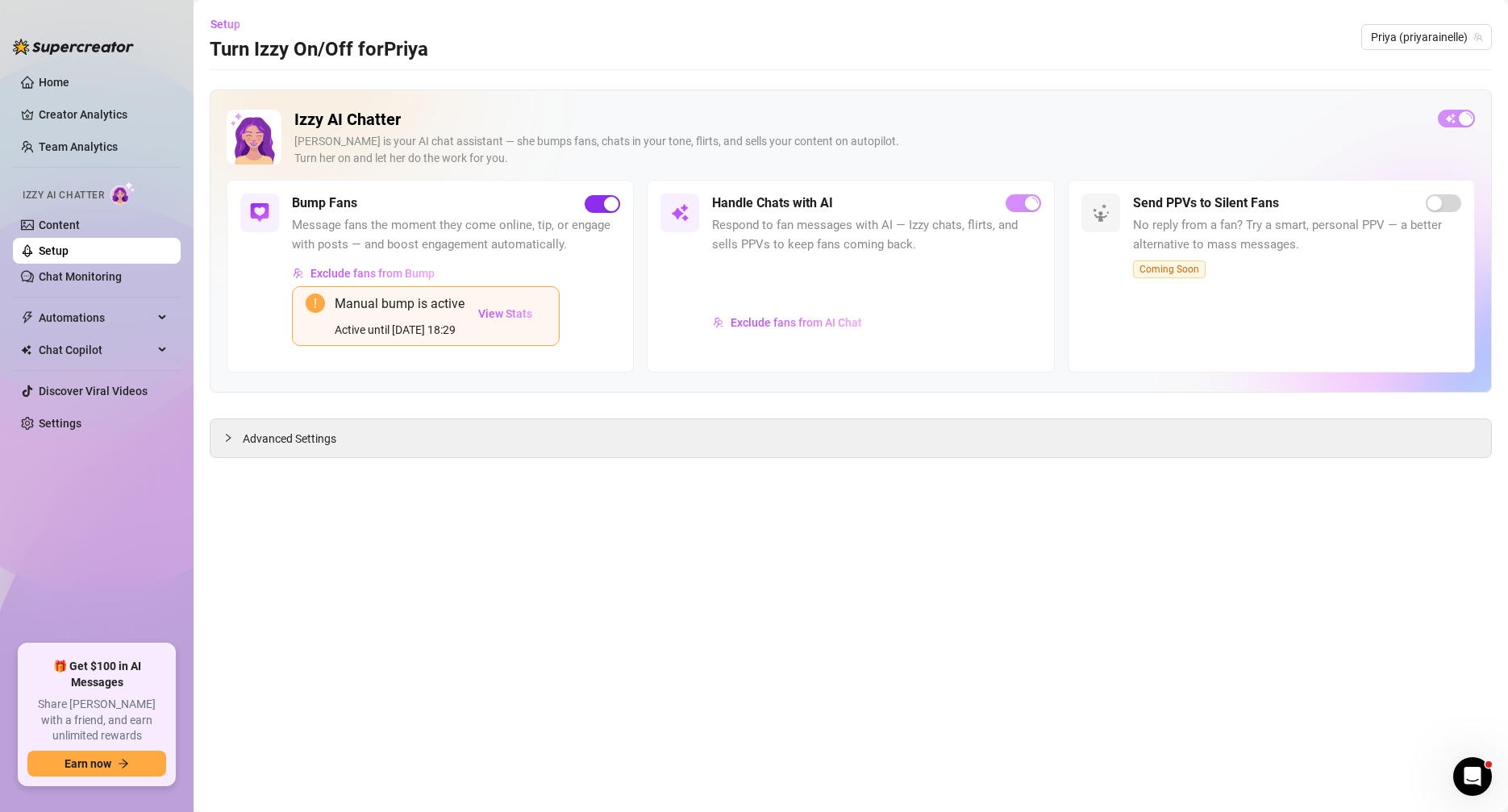
click at [604, 206] on button "button" at bounding box center [603, 203] width 35 height 18
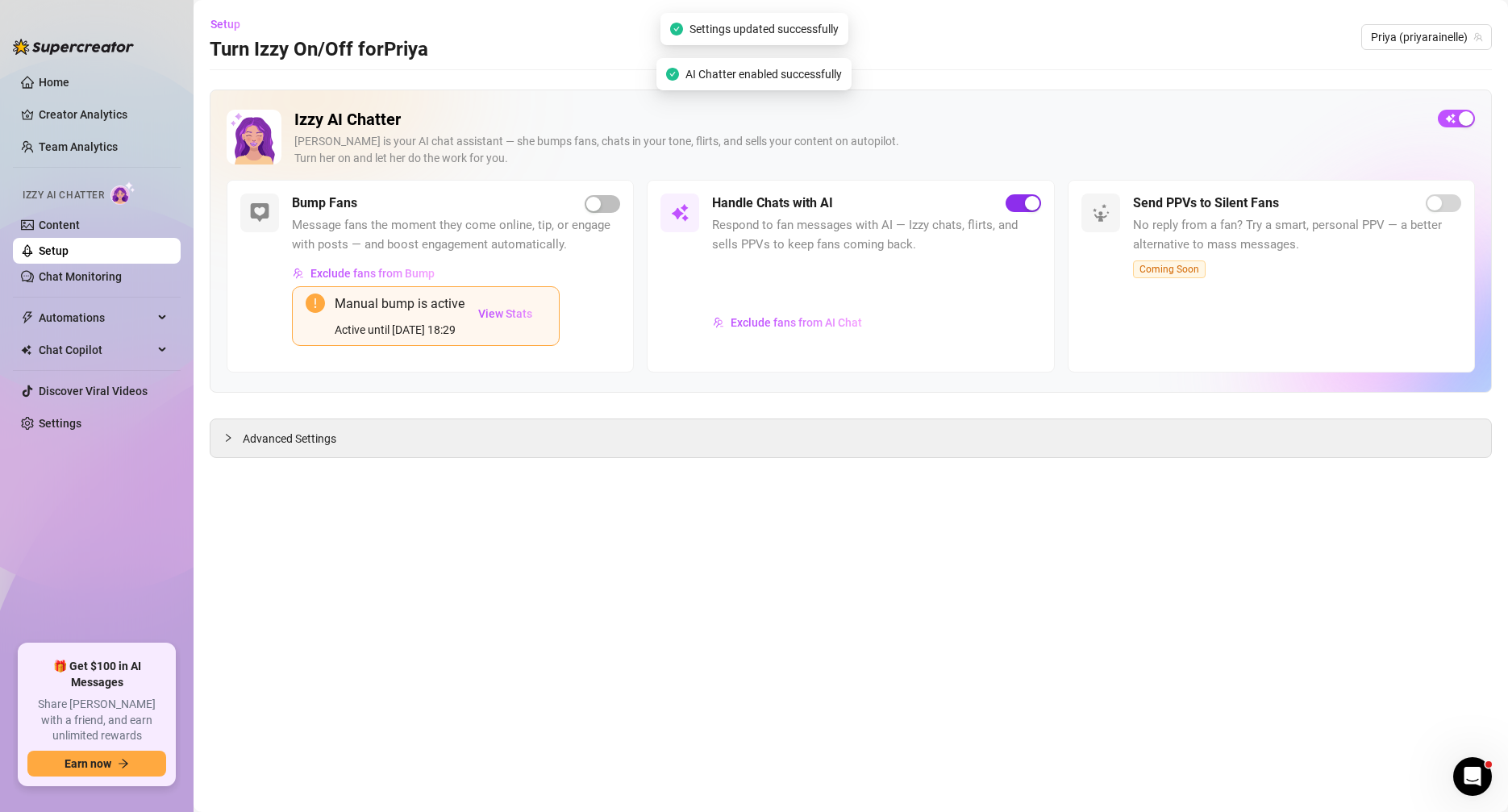
click at [1028, 205] on div "button" at bounding box center [1031, 203] width 15 height 15
drag, startPoint x: 1036, startPoint y: 182, endPoint x: 1030, endPoint y: 198, distance: 17.1
click at [1036, 182] on div "Handle Chats with AI Respond to fan messages with AI — Izzy chats, flirts, and …" at bounding box center [850, 275] width 407 height 192
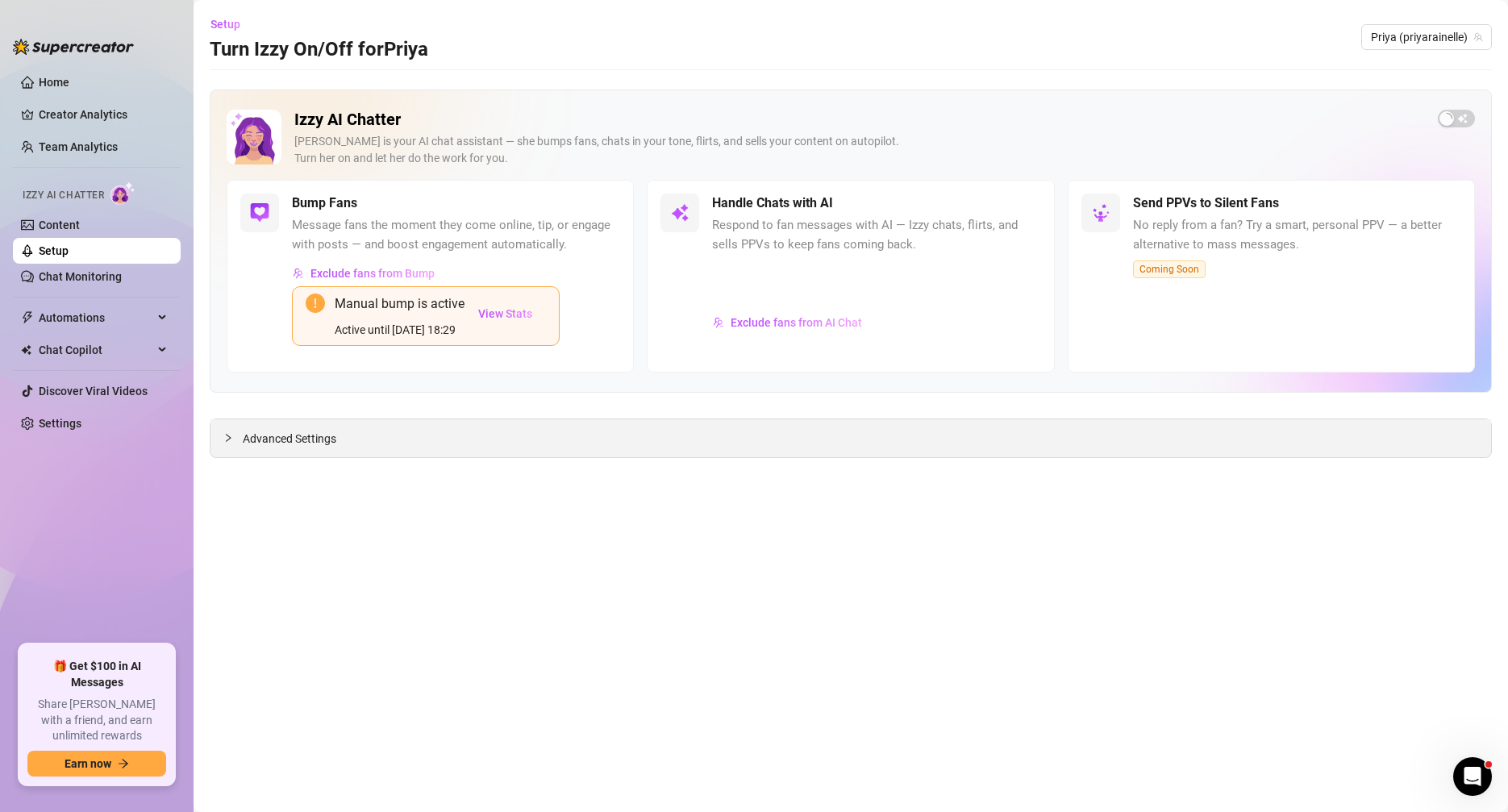
click at [273, 447] on div "Advanced Settings" at bounding box center [850, 438] width 1280 height 38
click at [307, 440] on span "Advanced Settings" at bounding box center [289, 438] width 93 height 18
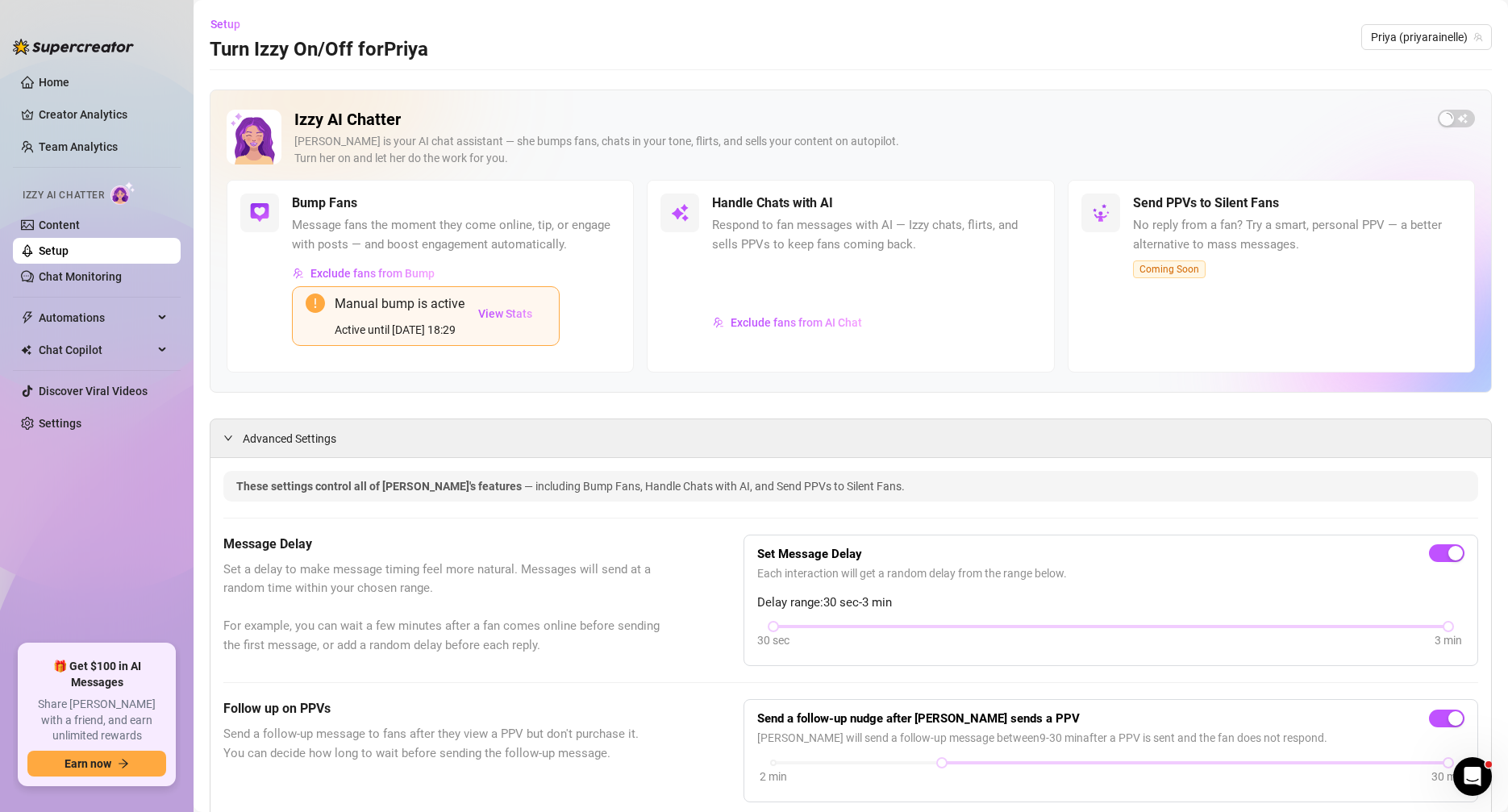
scroll to position [1, 0]
click at [1009, 226] on span "Respond to fan messages with AI — Izzy chats, flirts, and sells PPVs to keep fa…" at bounding box center [876, 234] width 328 height 38
click at [72, 227] on link "Content" at bounding box center [59, 224] width 41 height 13
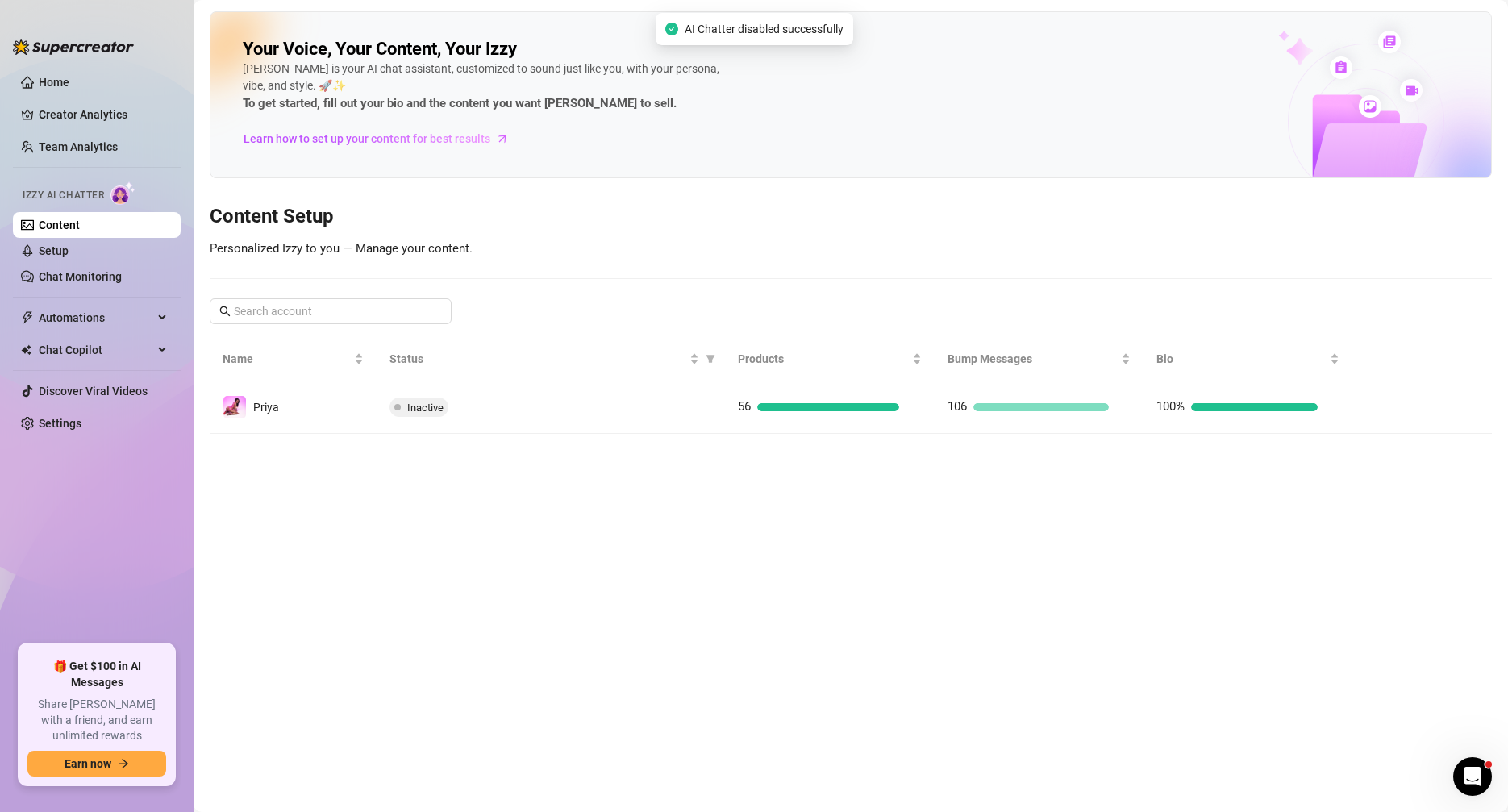
click at [80, 224] on link "Content" at bounding box center [59, 224] width 41 height 13
